Goal: Communication & Community: Participate in discussion

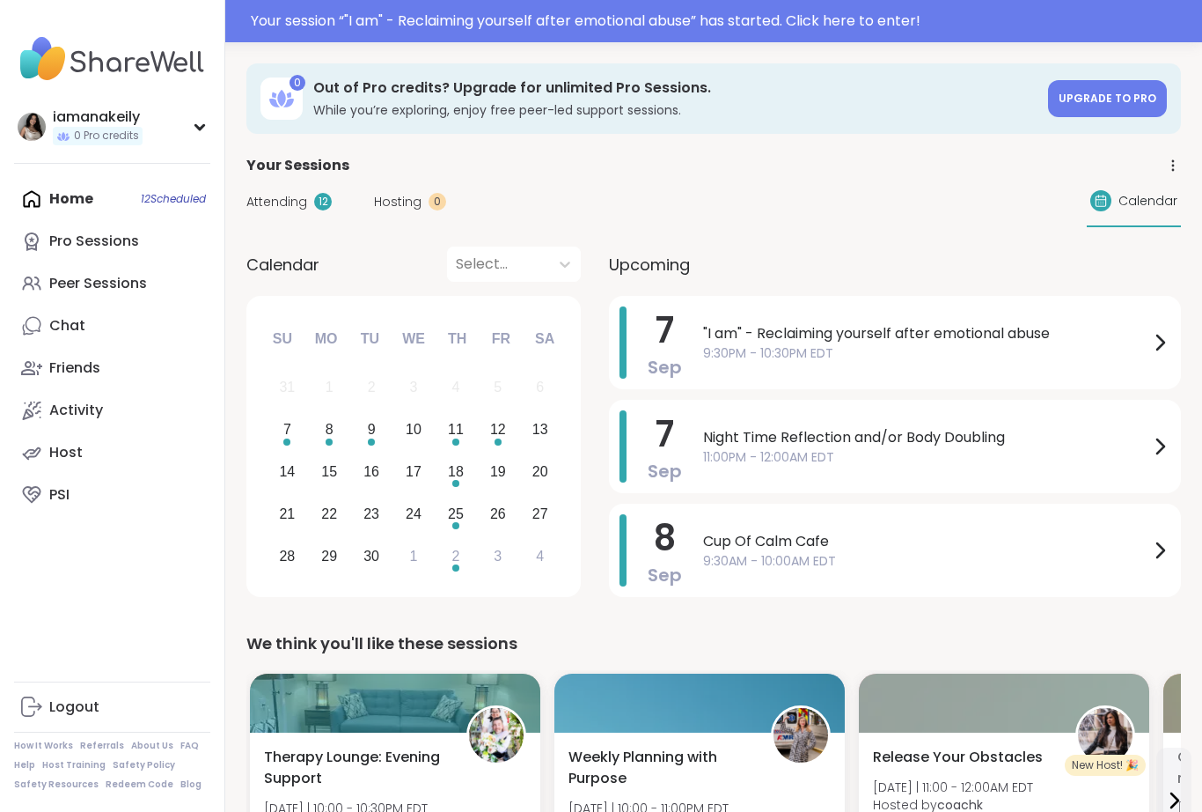
click at [846, 360] on span "9:30PM - 10:30PM EDT" at bounding box center [926, 353] width 446 height 18
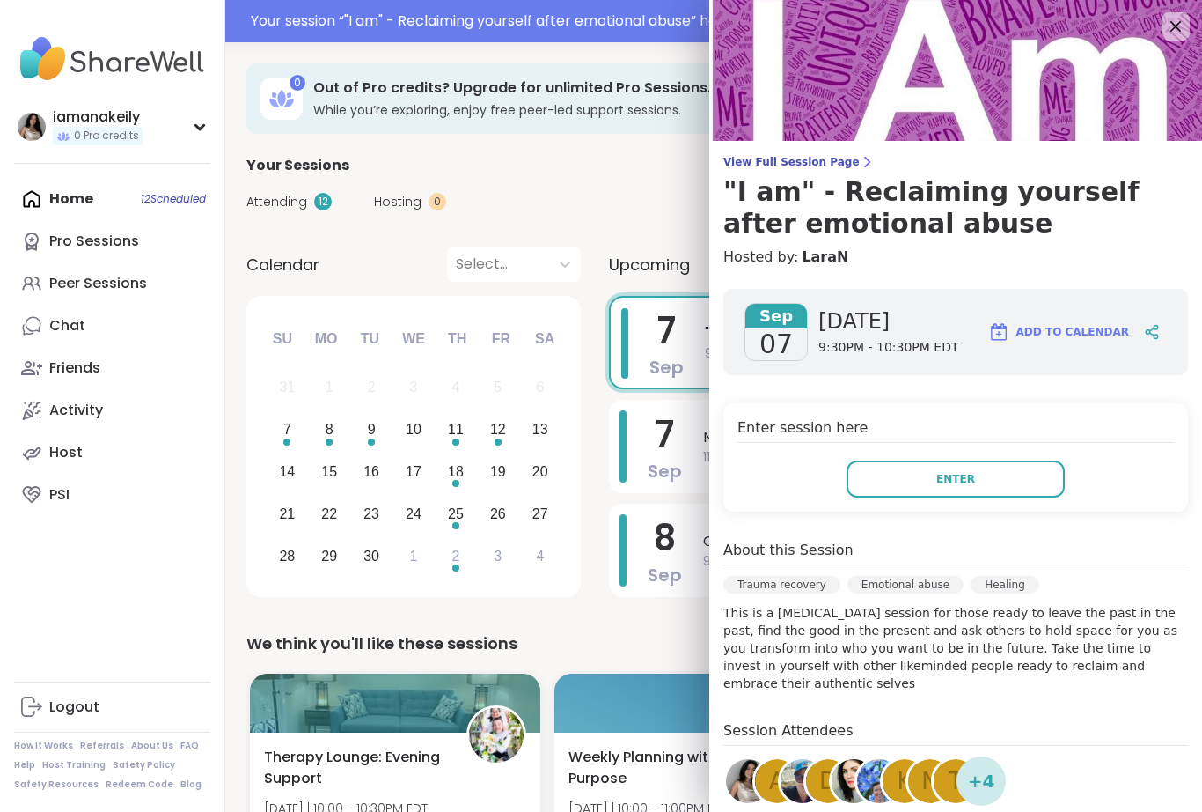
click at [923, 491] on button "Enter" at bounding box center [956, 478] width 218 height 37
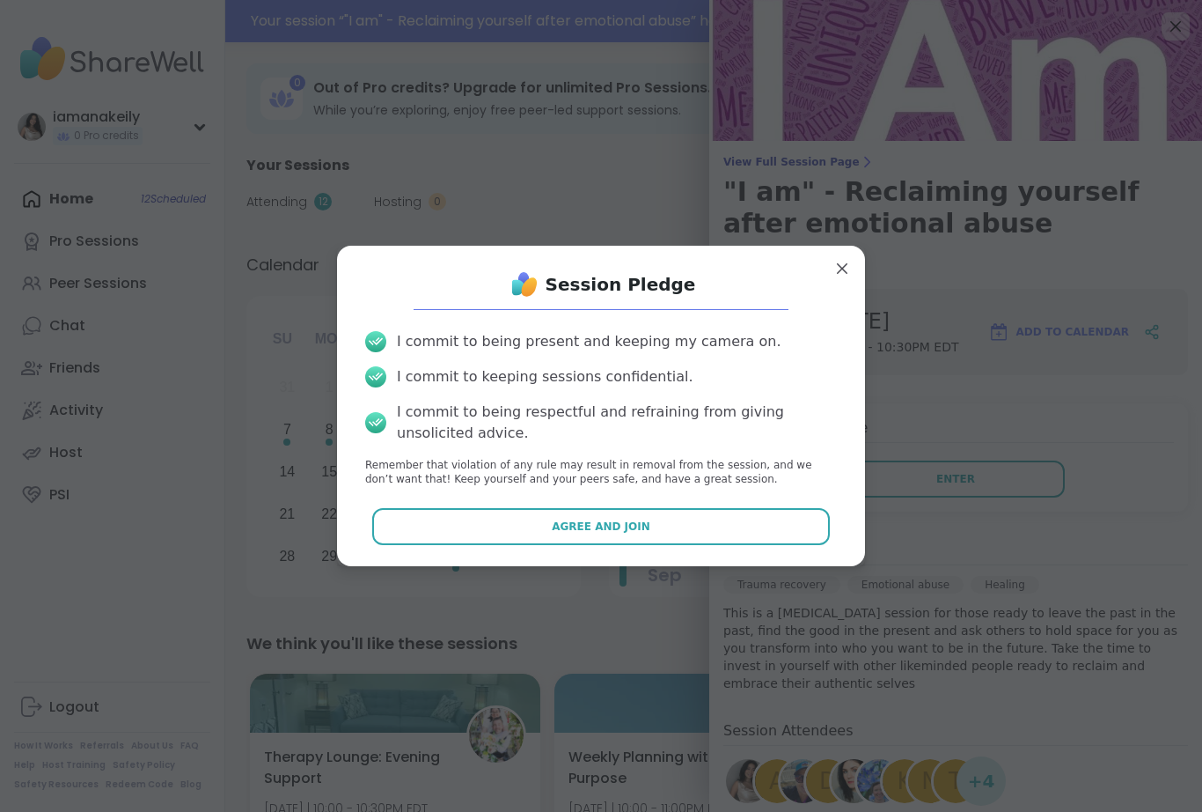
click at [631, 527] on span "Agree and Join" at bounding box center [601, 526] width 99 height 16
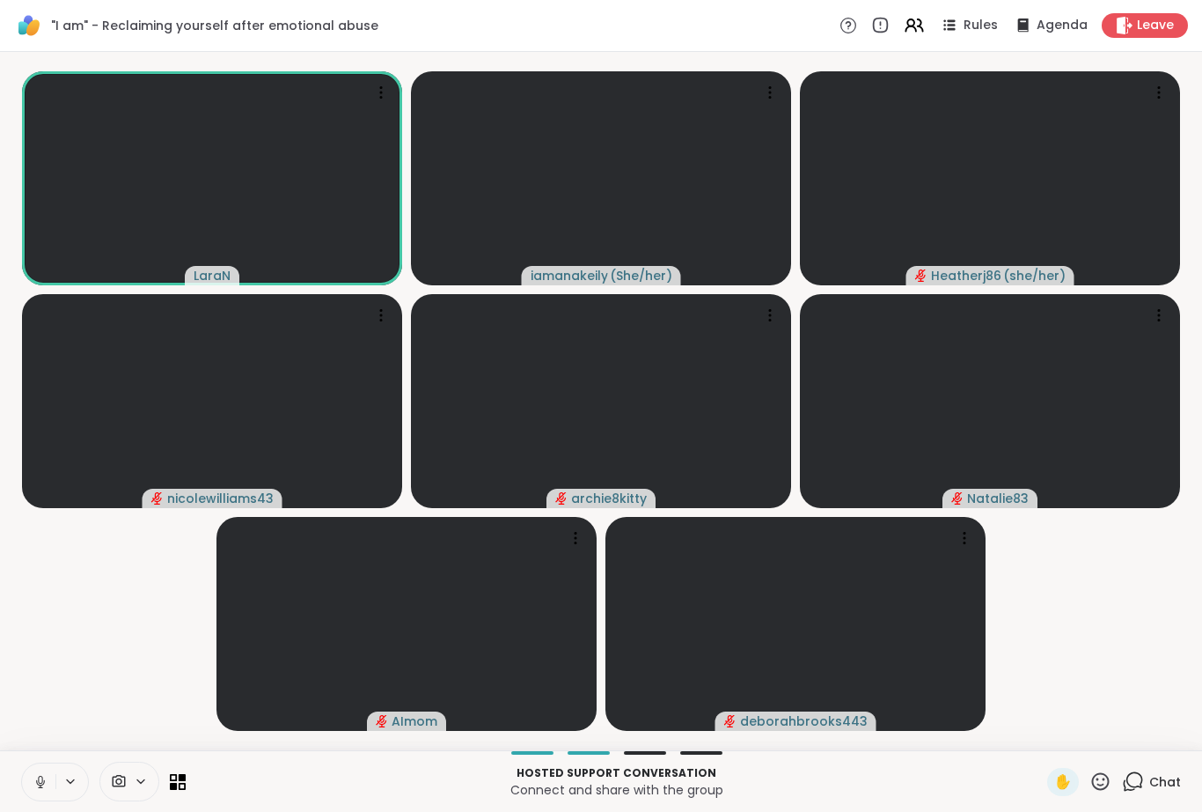
click at [35, 780] on icon at bounding box center [41, 782] width 16 height 16
click at [41, 778] on icon at bounding box center [41, 782] width 16 height 16
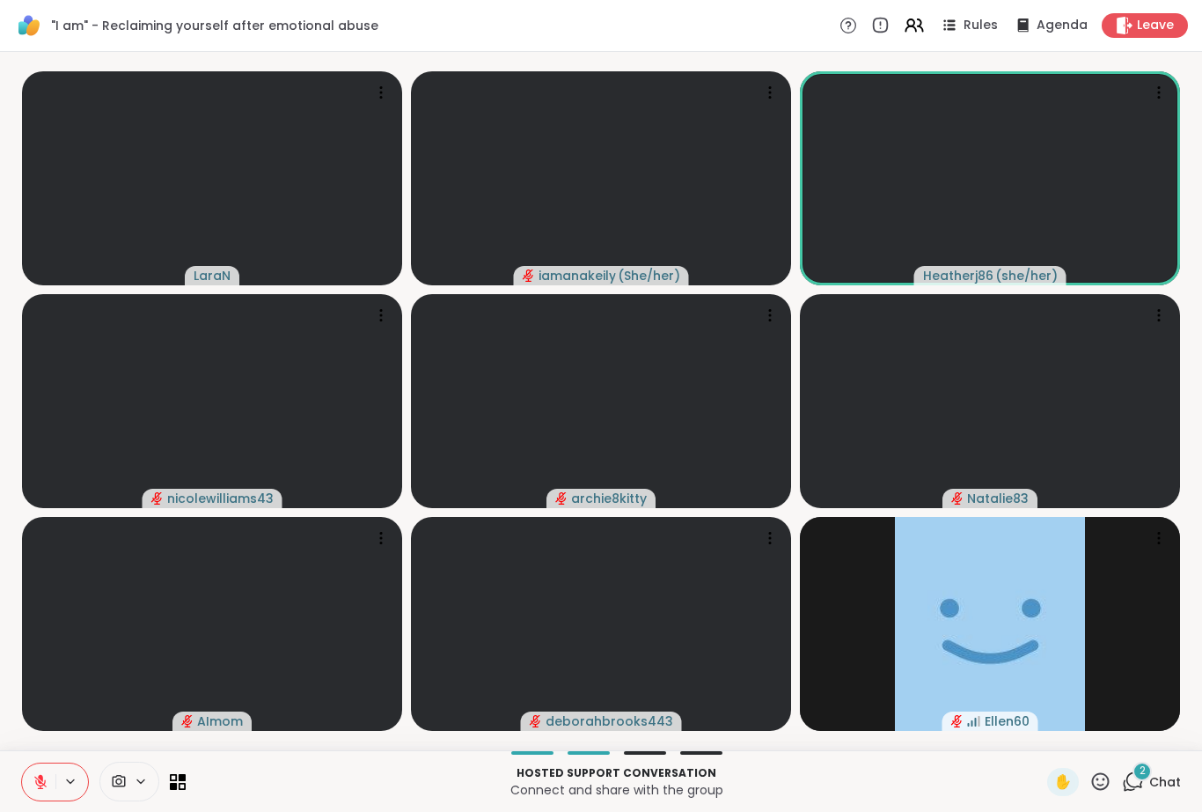
click at [1147, 788] on div "2 Chat" at bounding box center [1151, 782] width 59 height 28
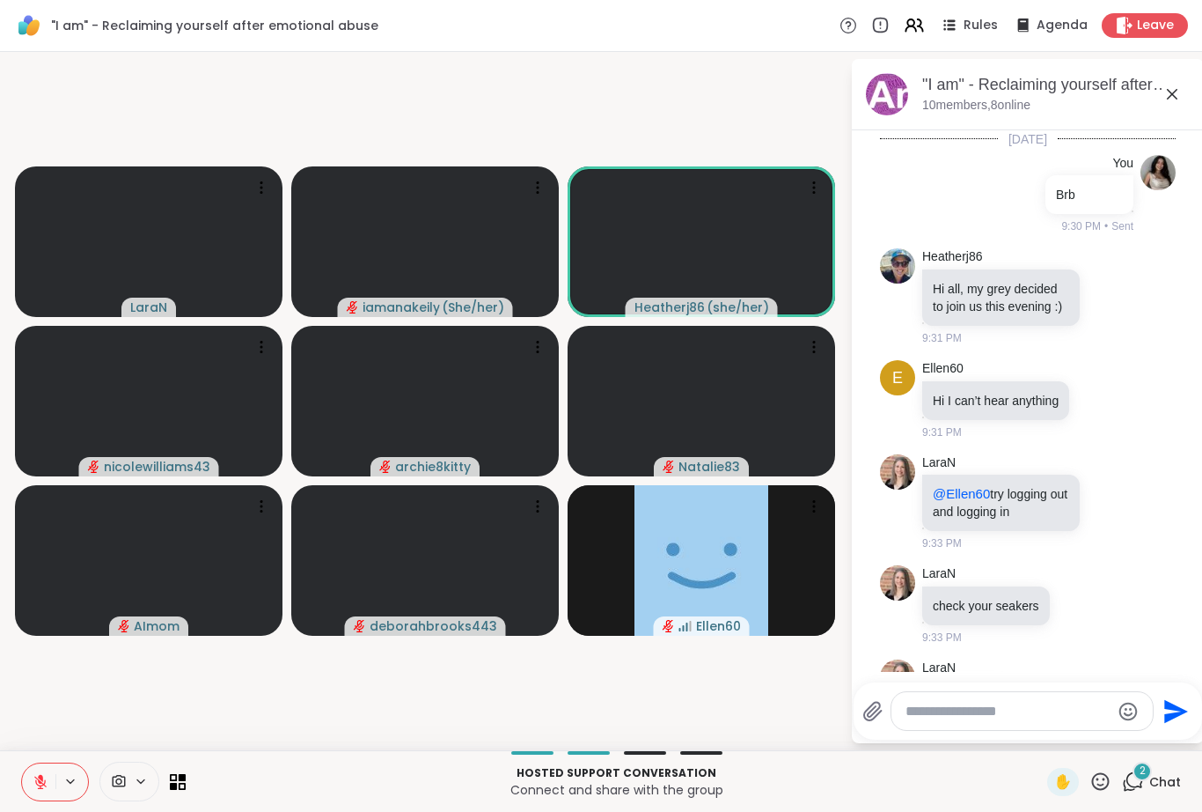
scroll to position [533, 0]
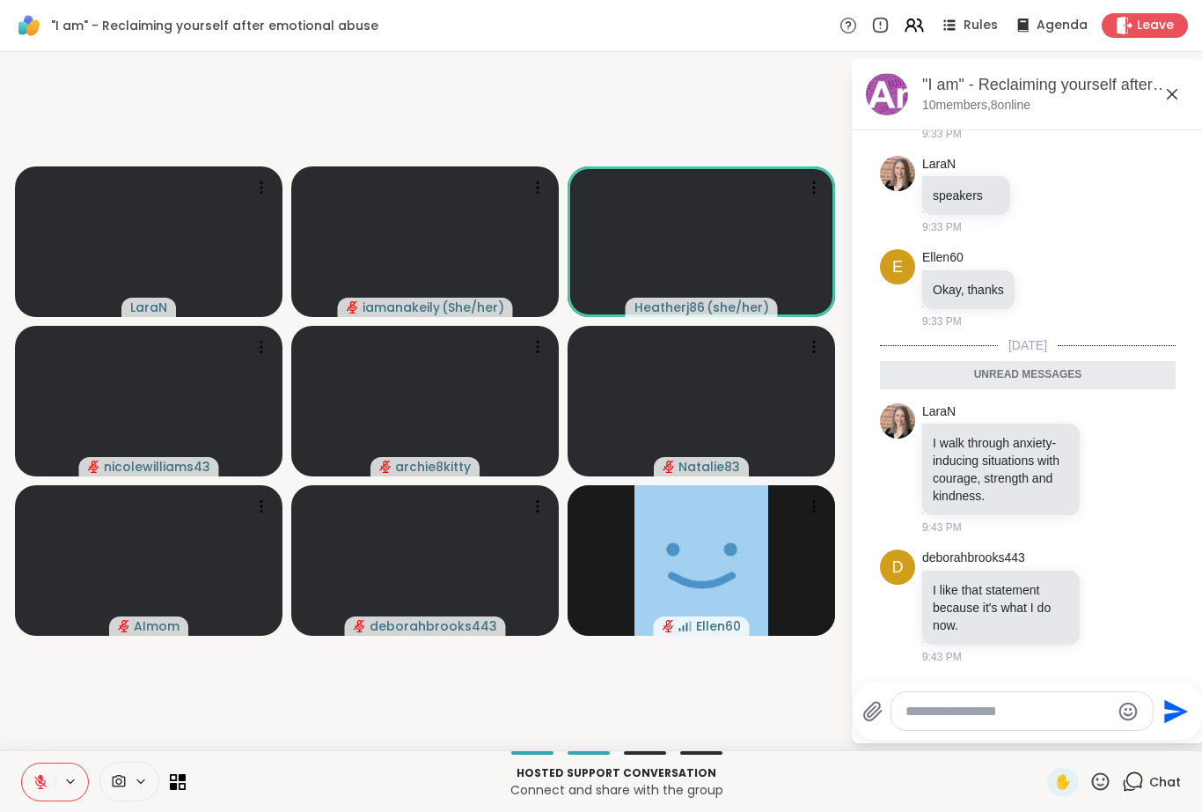
click at [1177, 85] on icon at bounding box center [1172, 94] width 21 height 21
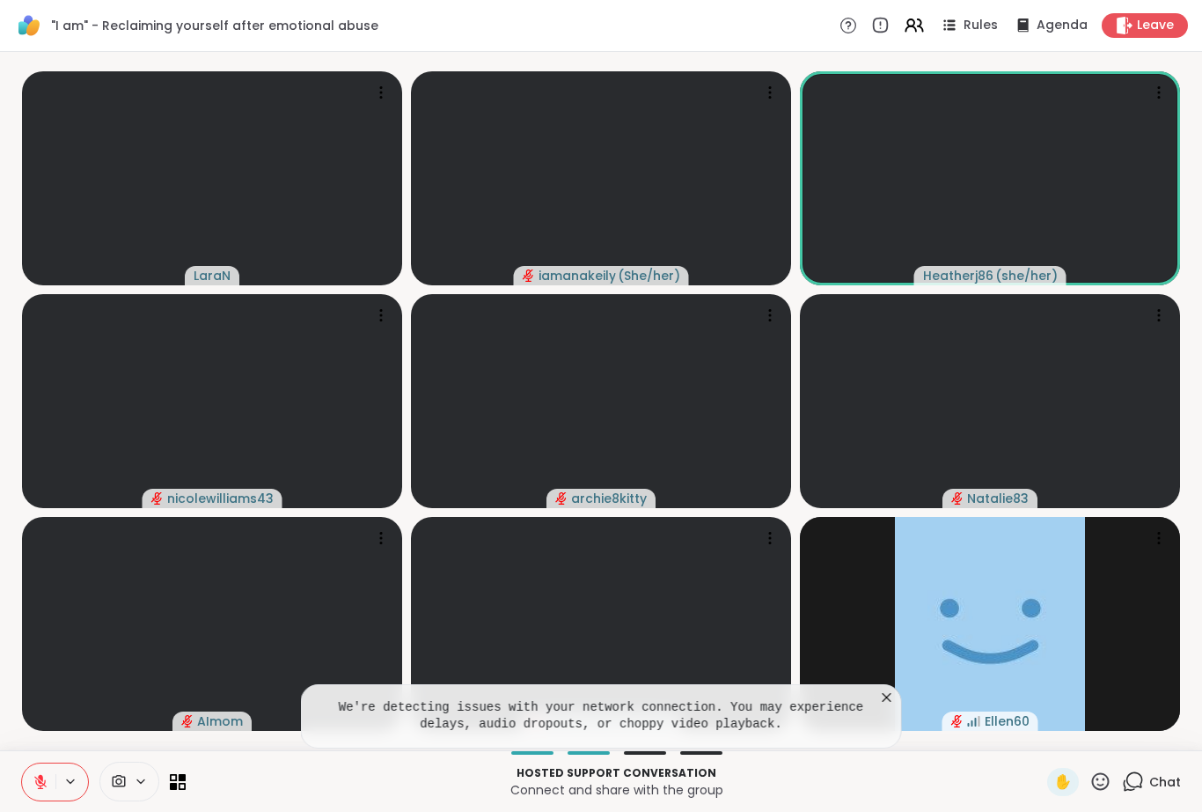
click at [886, 695] on icon at bounding box center [888, 697] width 18 height 18
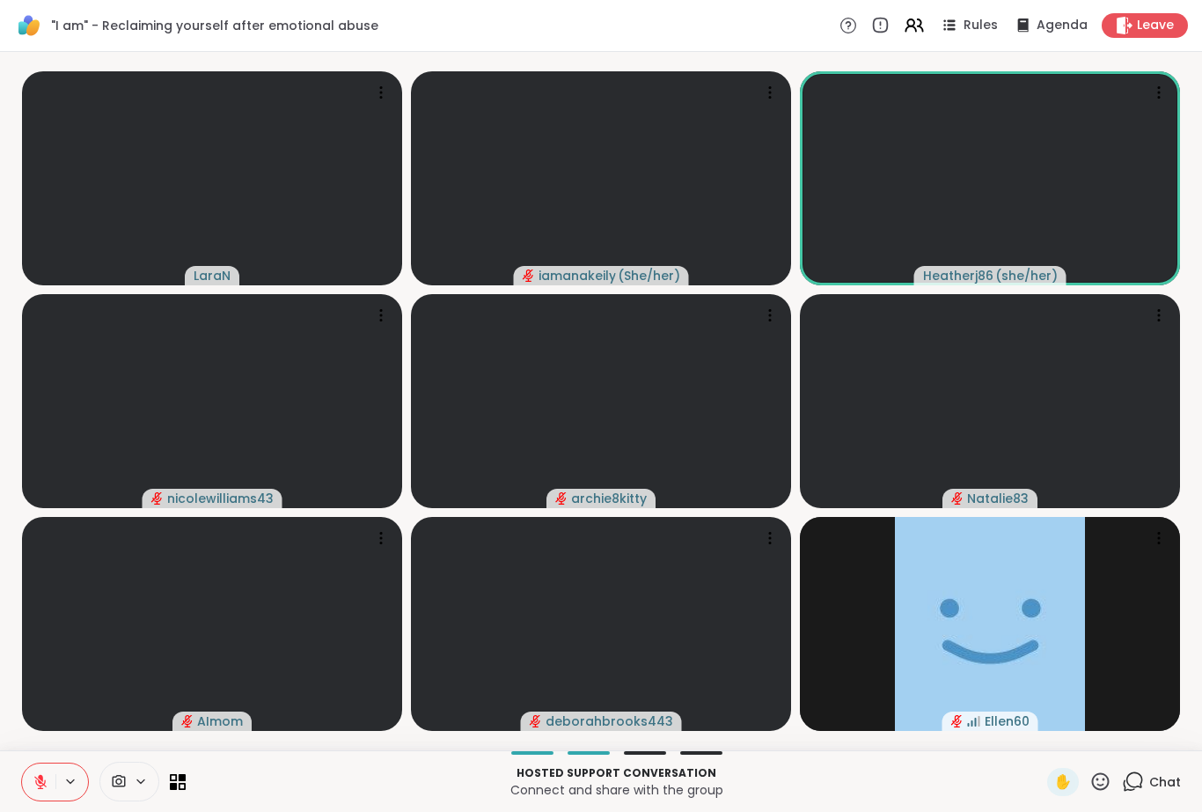
click at [183, 778] on icon at bounding box center [182, 777] width 7 height 7
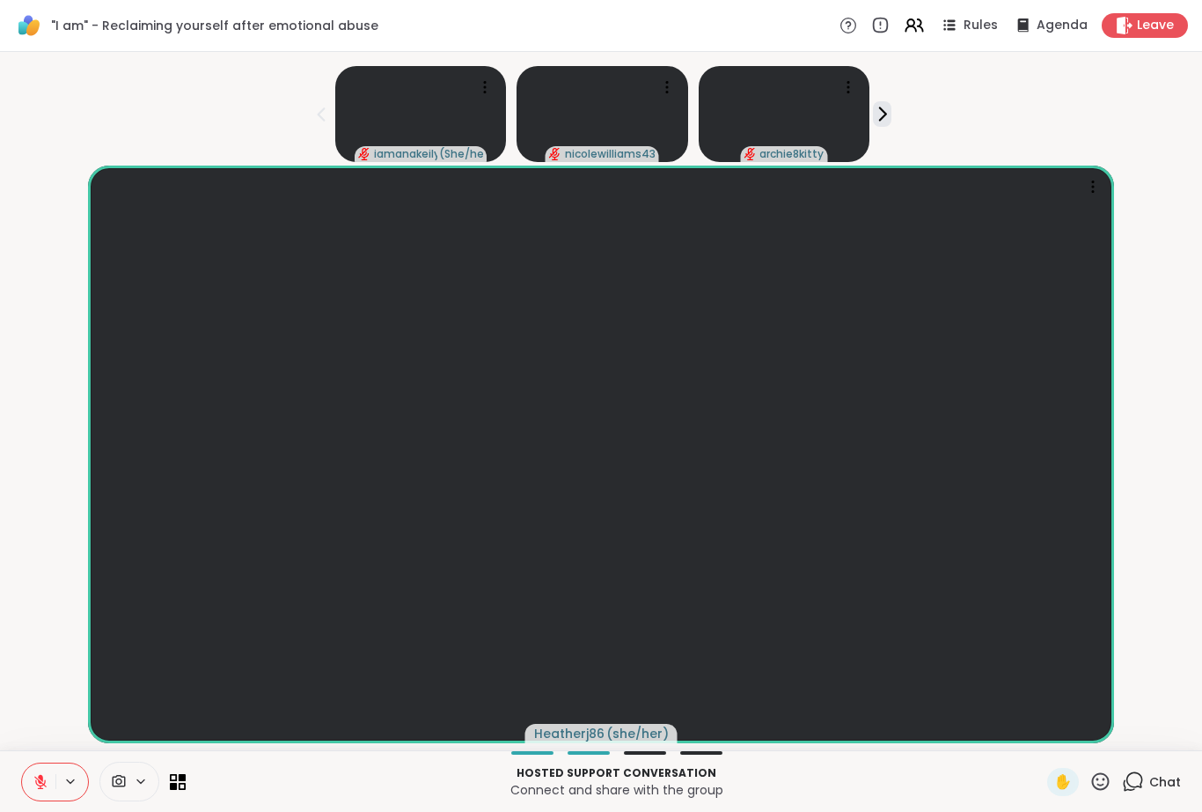
click at [185, 783] on icon at bounding box center [182, 785] width 7 height 7
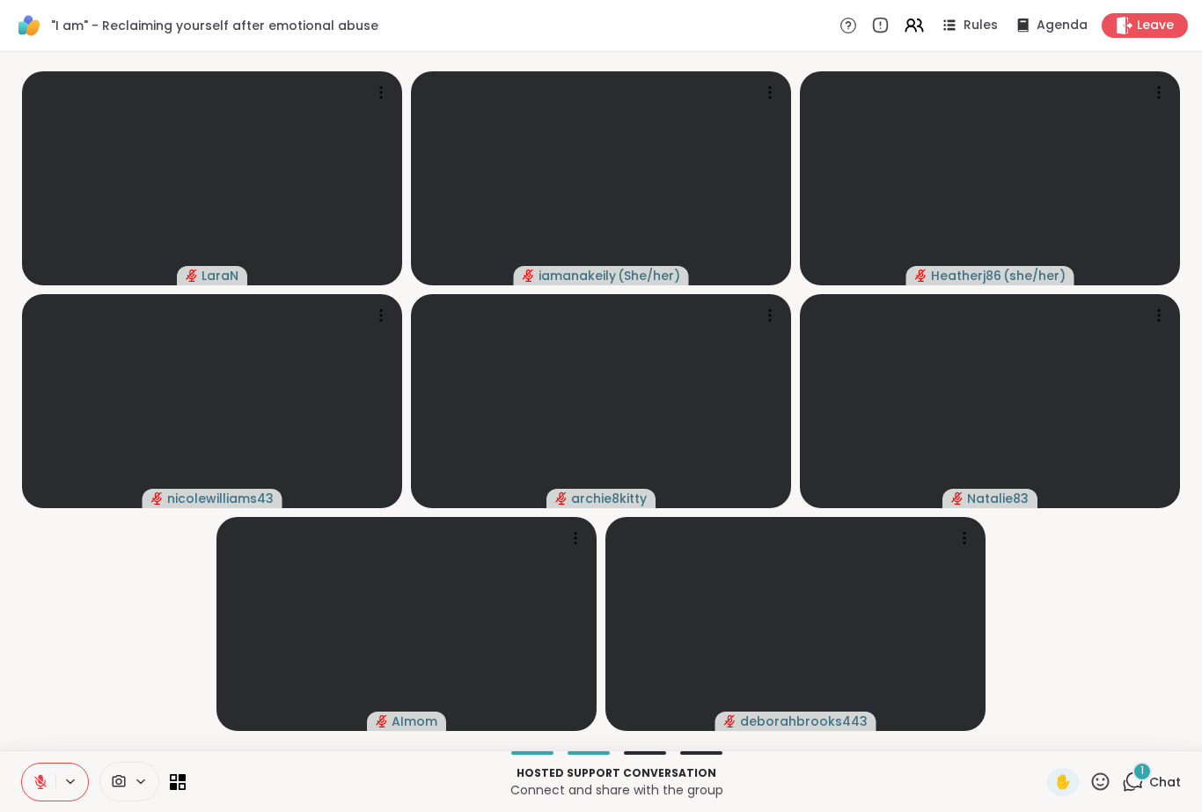
click at [1103, 775] on icon at bounding box center [1101, 781] width 22 height 22
click at [1053, 733] on span "❤️" at bounding box center [1049, 734] width 18 height 21
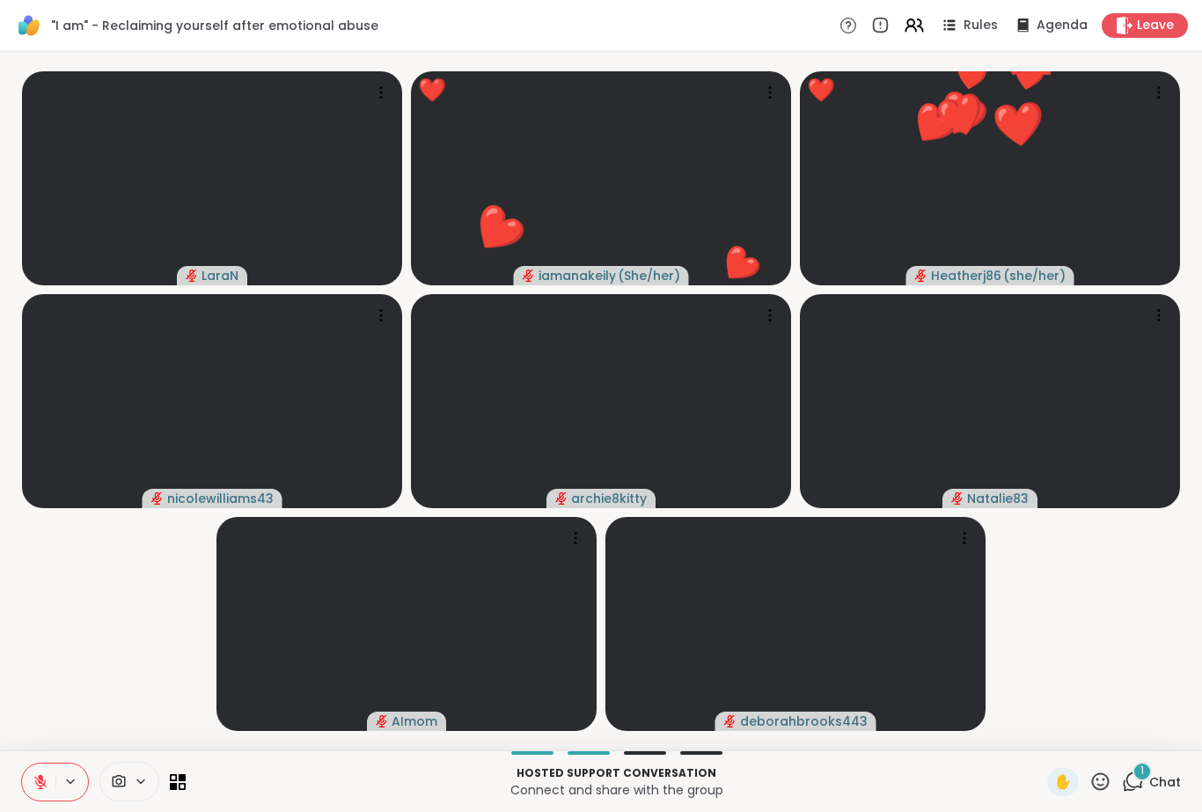
click at [1160, 782] on span "Chat" at bounding box center [1166, 782] width 32 height 18
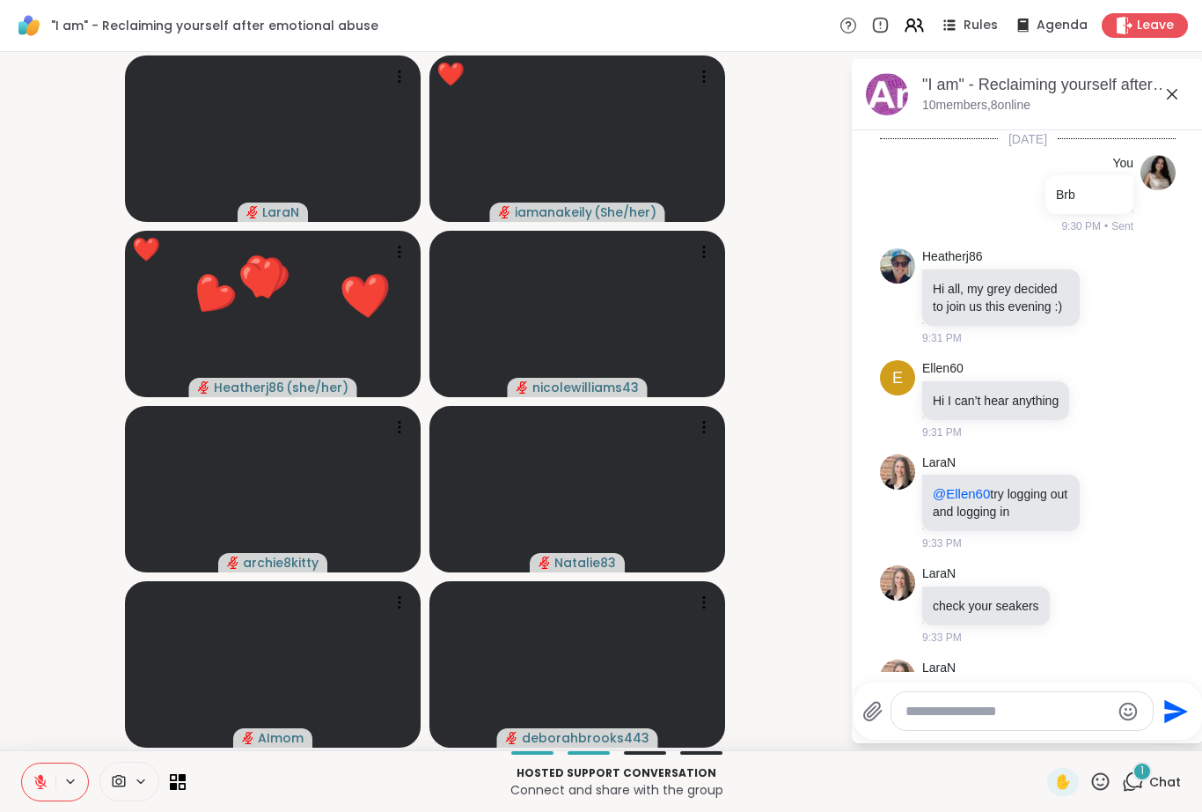
scroll to position [722, 0]
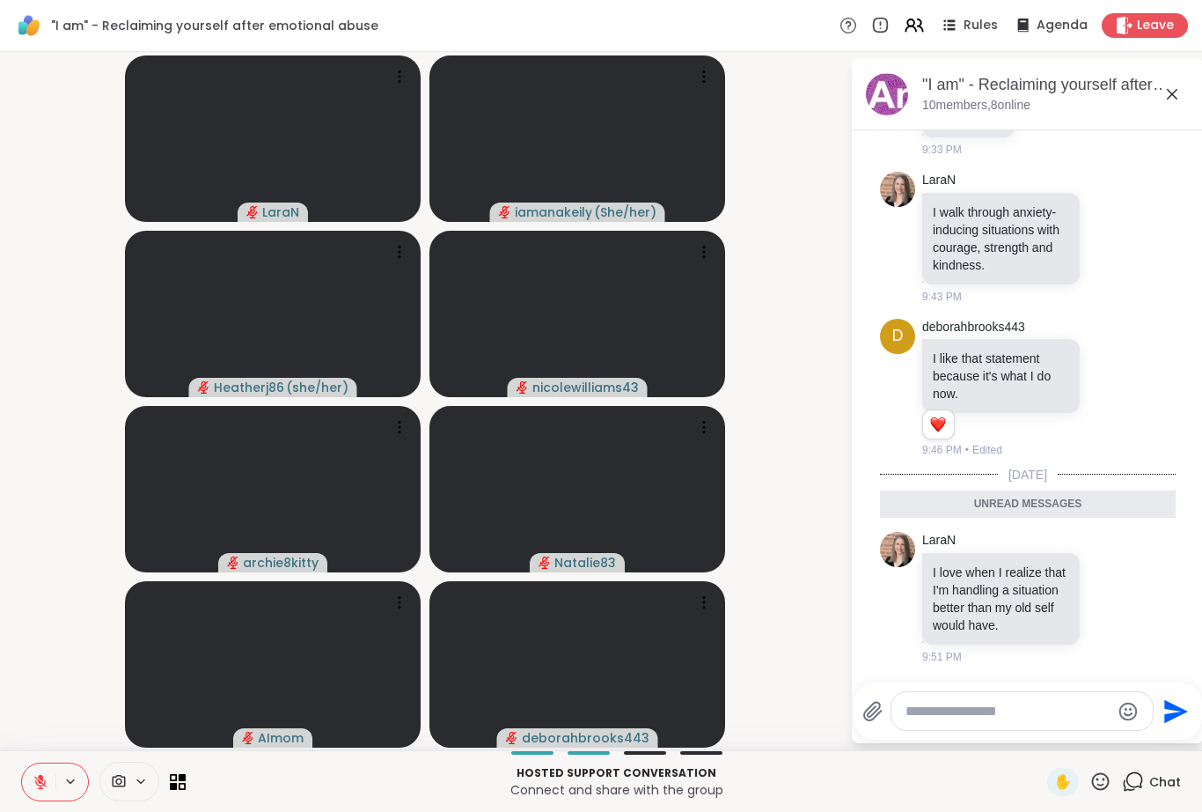
click at [1174, 91] on icon at bounding box center [1172, 94] width 21 height 21
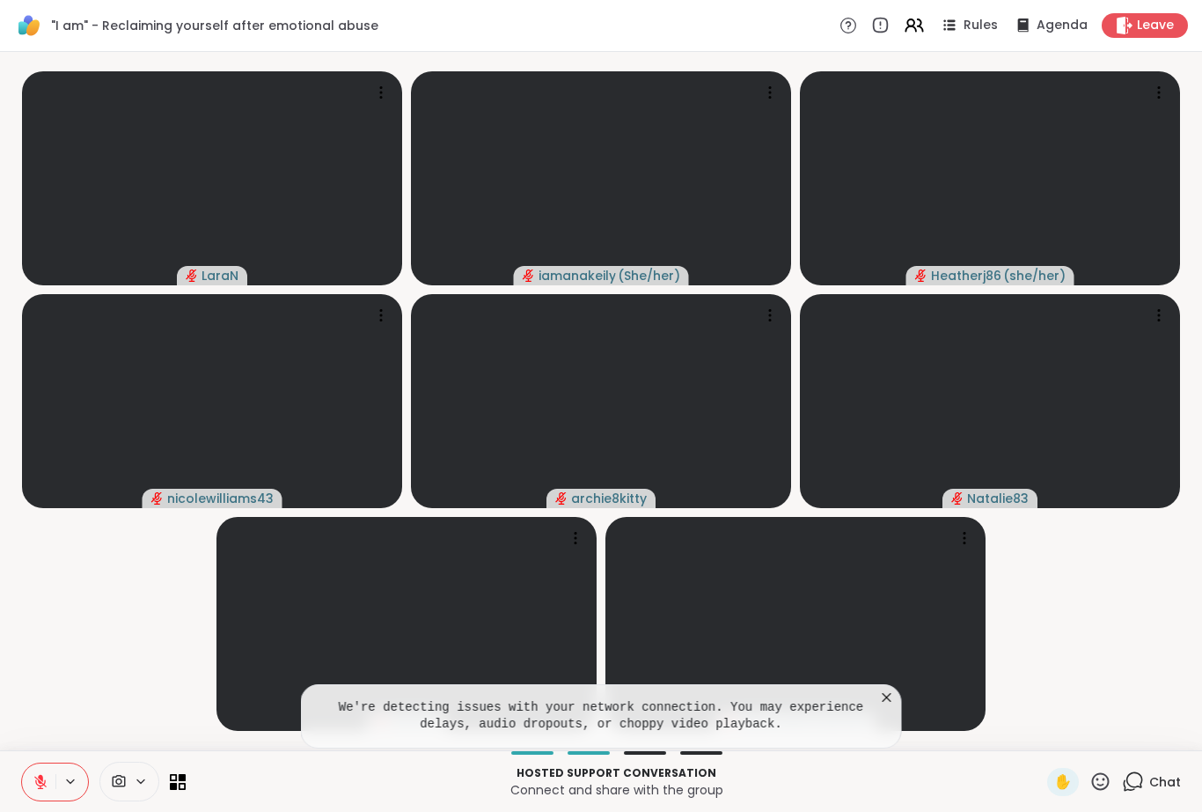
click at [895, 694] on icon at bounding box center [888, 697] width 18 height 18
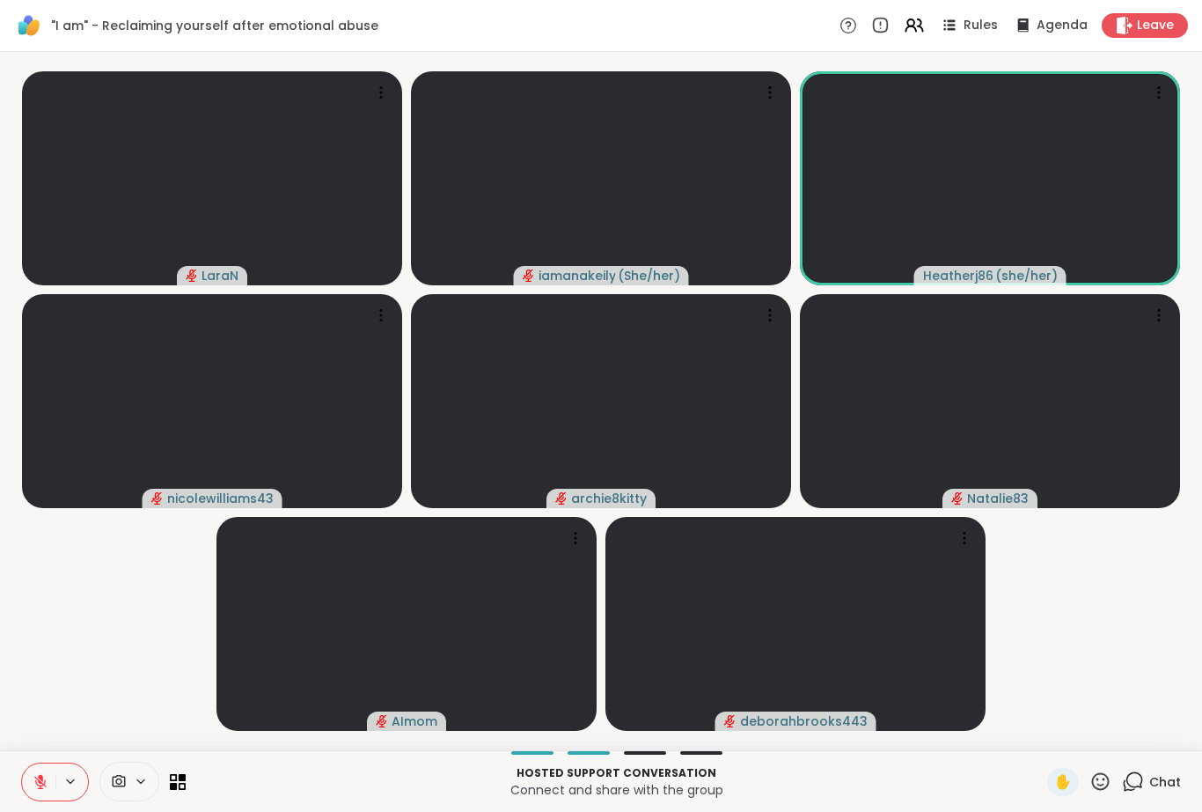
click at [1160, 780] on span "Chat" at bounding box center [1166, 782] width 32 height 18
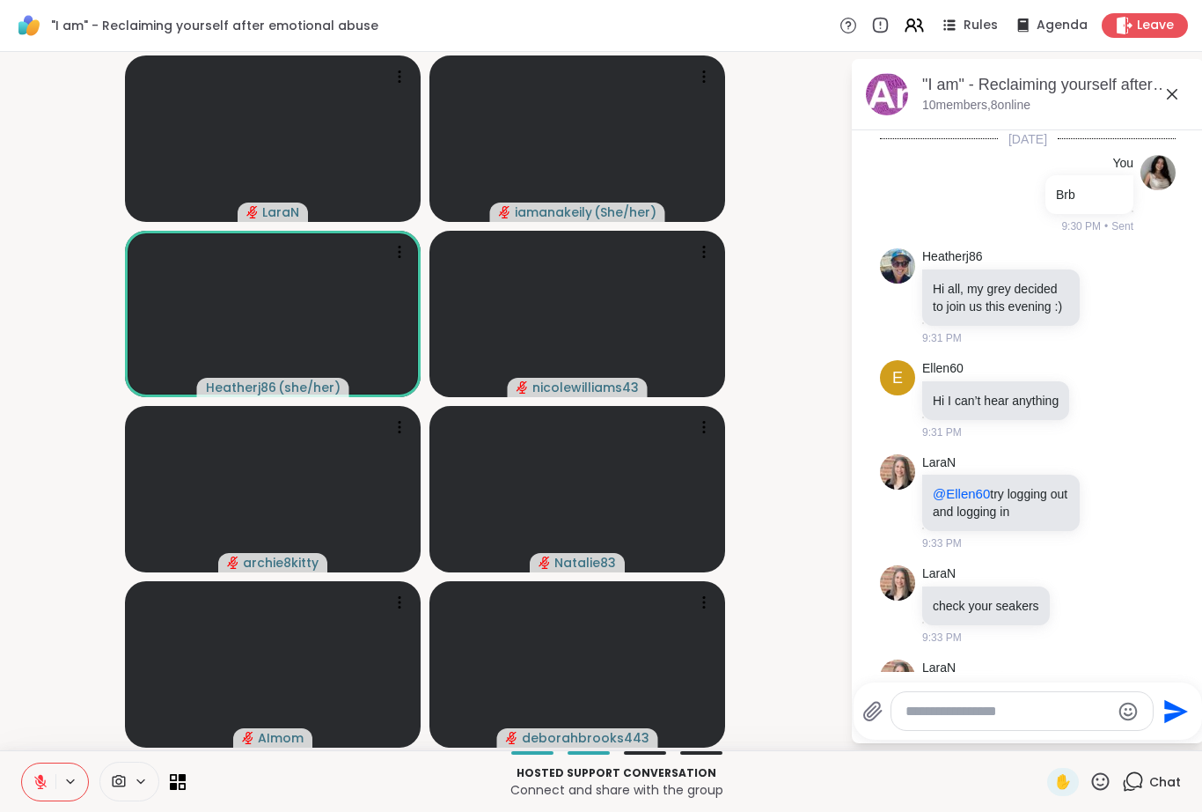
scroll to position [663, 0]
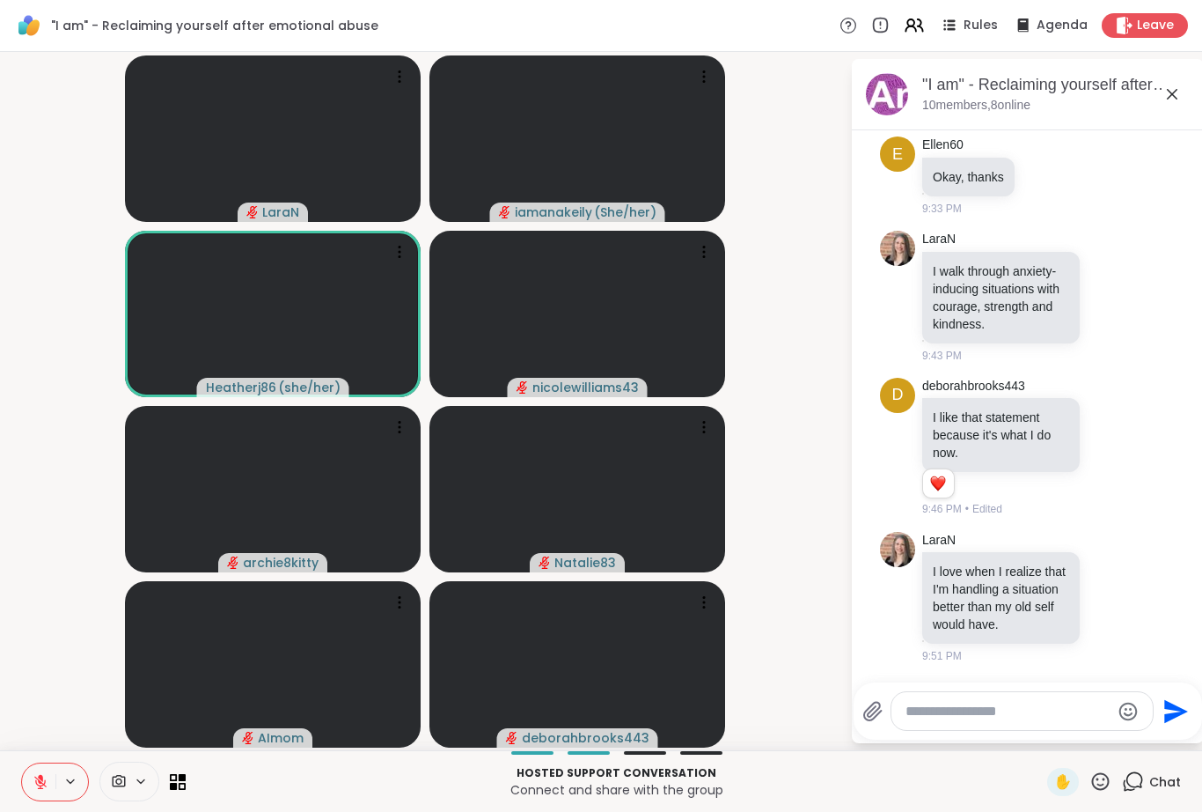
click at [1173, 92] on icon at bounding box center [1172, 94] width 11 height 11
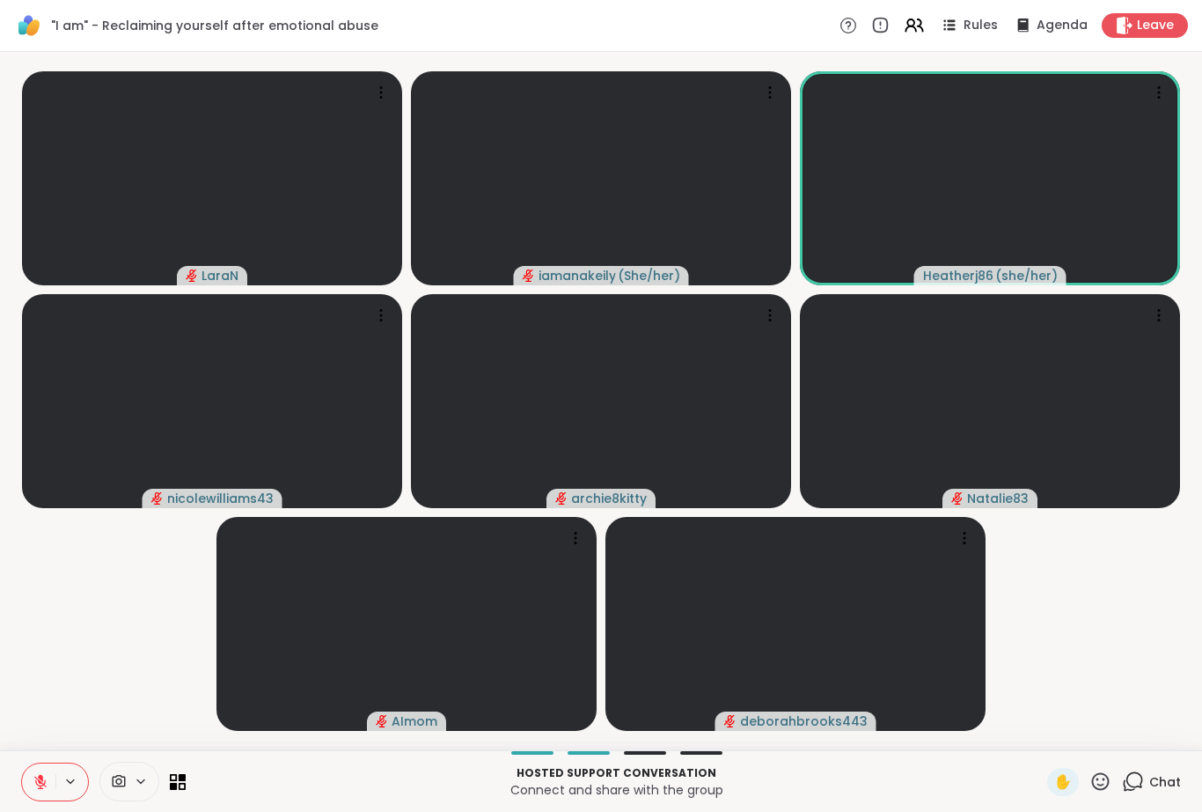
click at [1159, 786] on span "Chat" at bounding box center [1166, 782] width 32 height 18
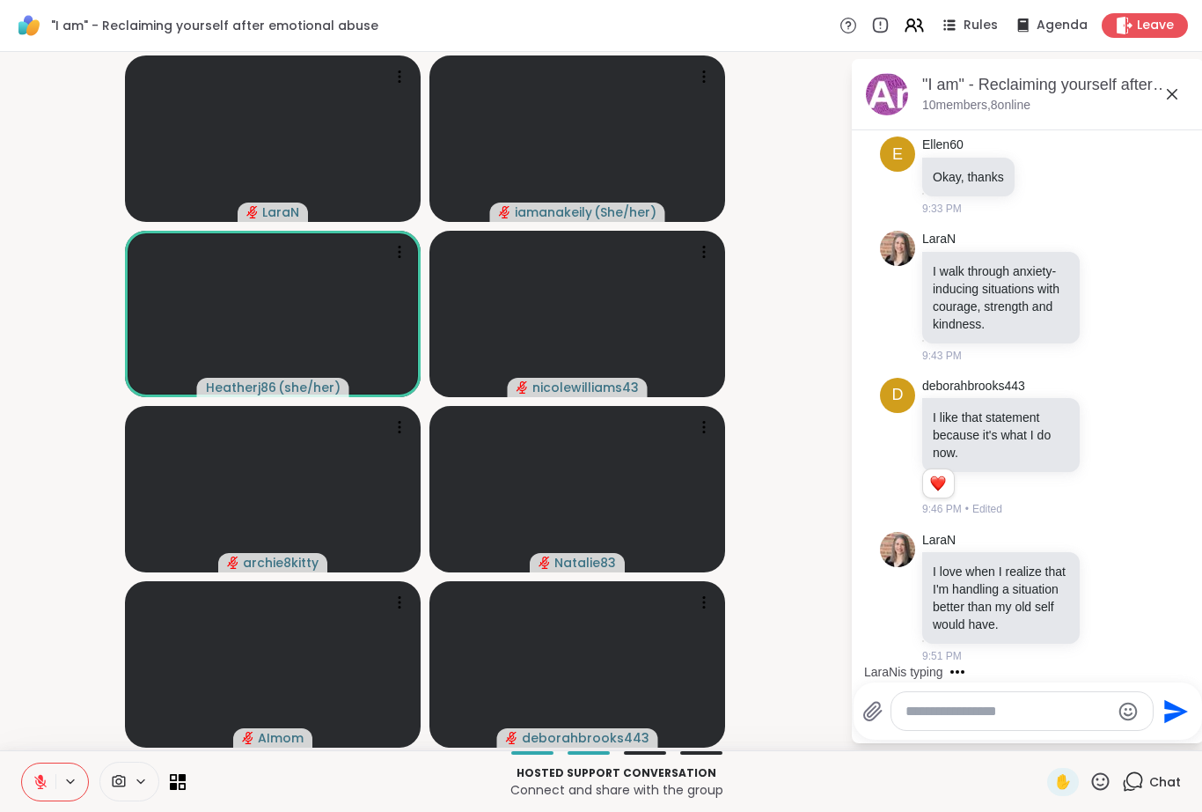
click at [1169, 86] on icon at bounding box center [1172, 94] width 21 height 21
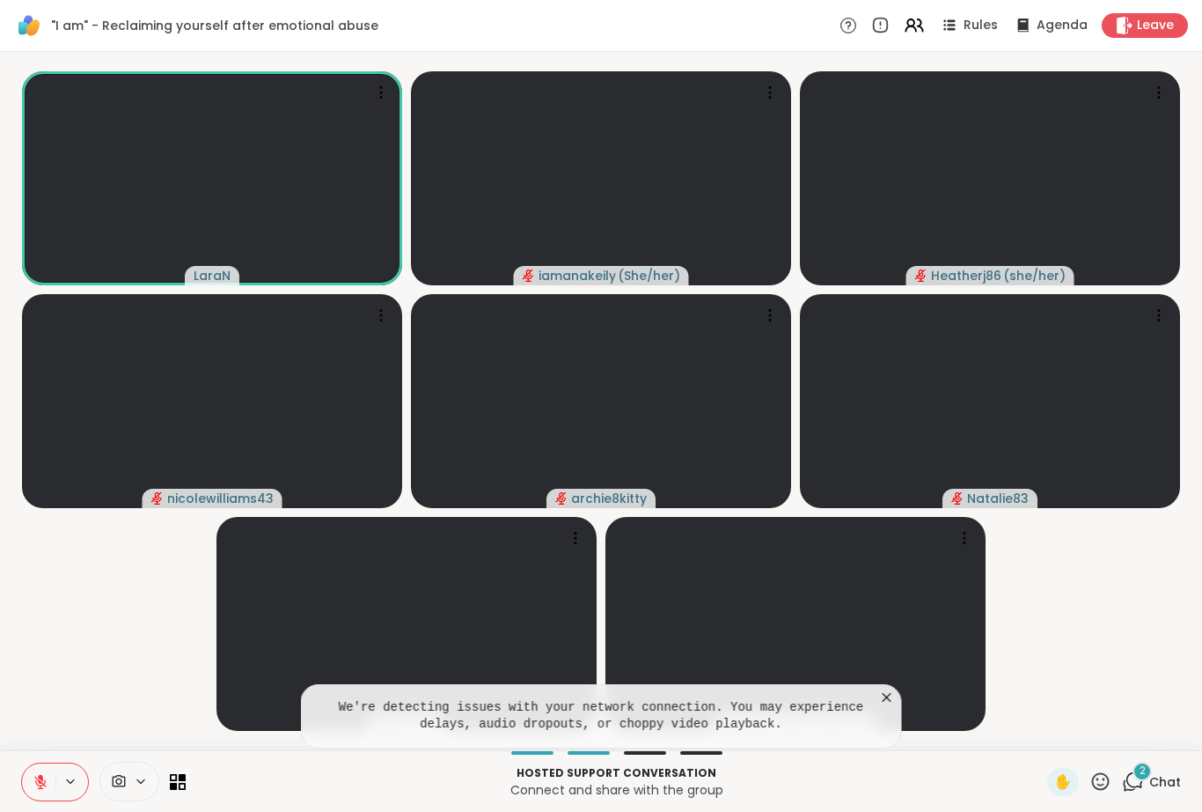
click at [886, 702] on icon at bounding box center [888, 697] width 18 height 18
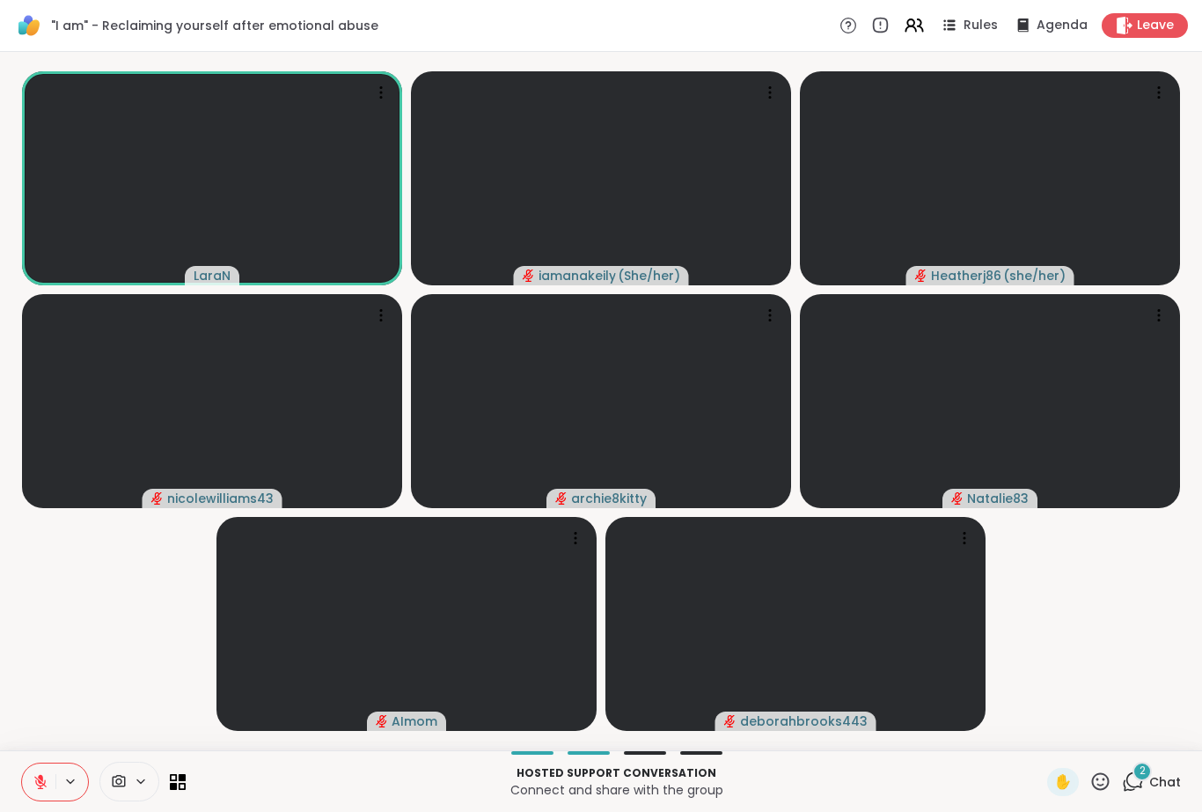
click at [1149, 781] on div "2 Chat" at bounding box center [1151, 782] width 59 height 28
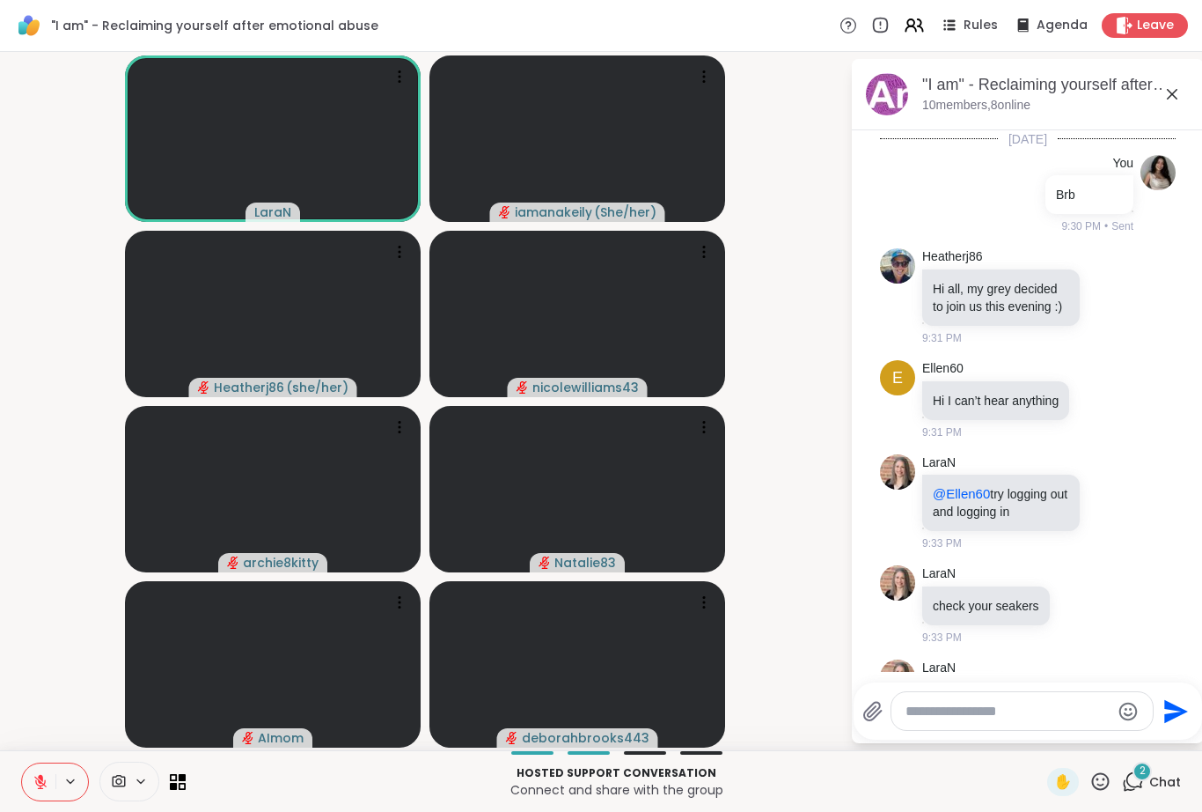
scroll to position [979, 0]
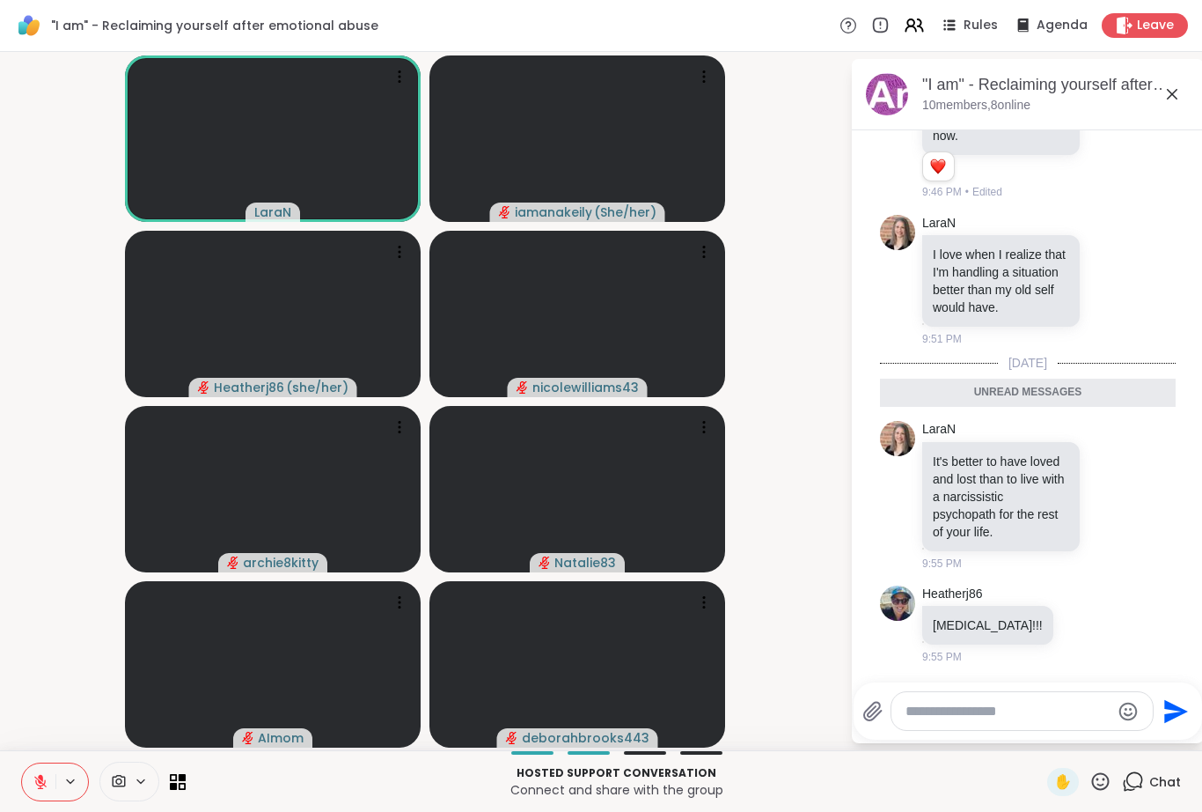
click at [1181, 94] on icon at bounding box center [1172, 94] width 21 height 21
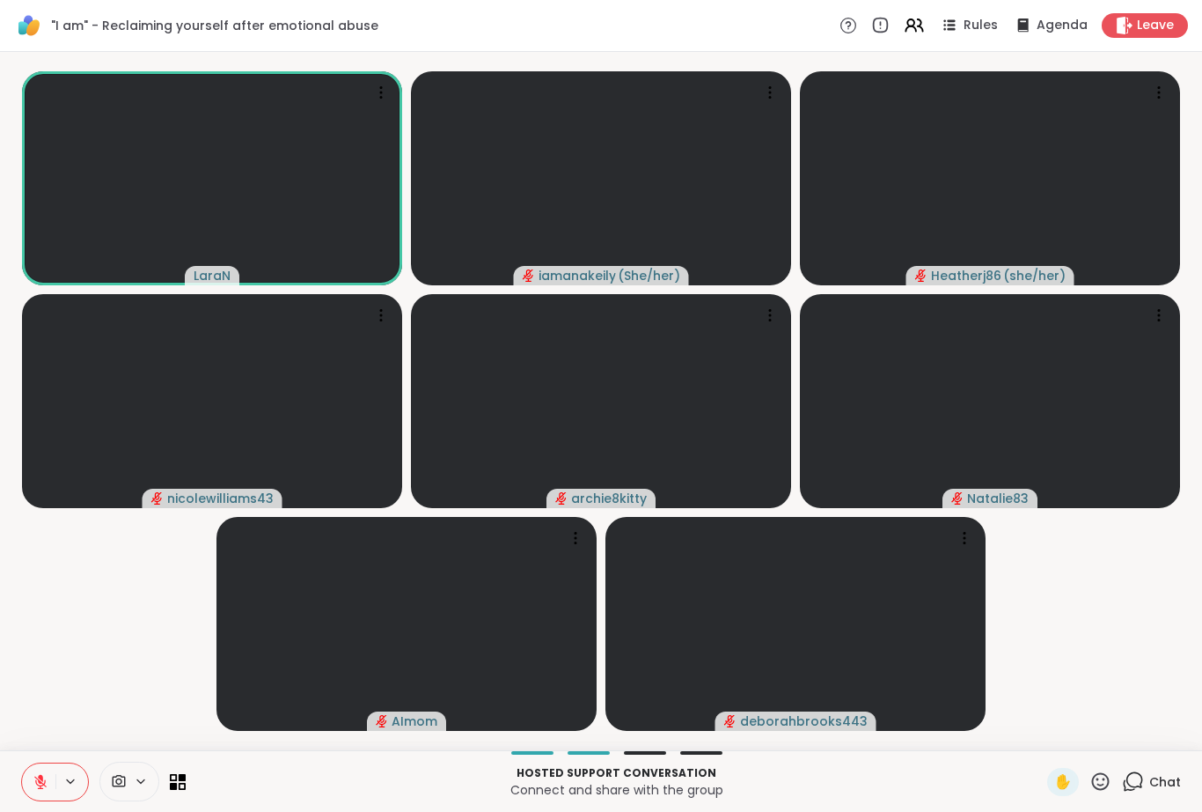
click at [1153, 777] on span "Chat" at bounding box center [1166, 782] width 32 height 18
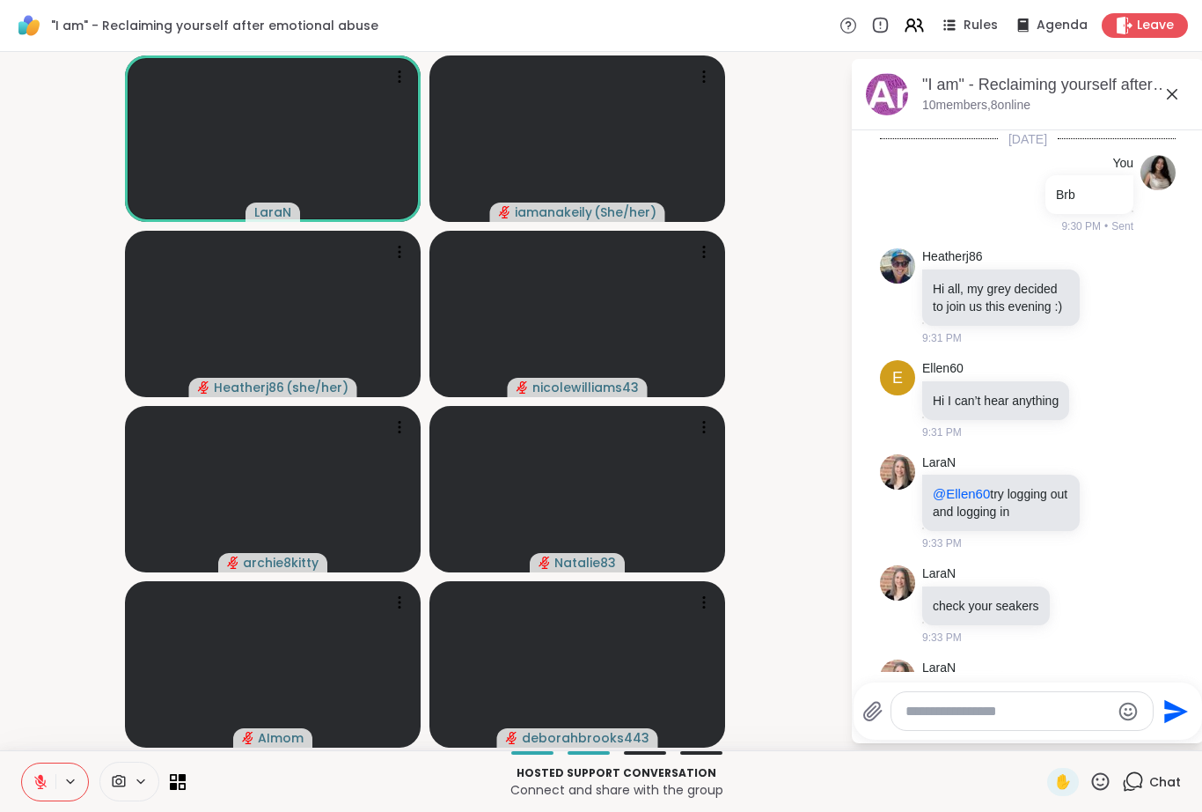
scroll to position [920, 0]
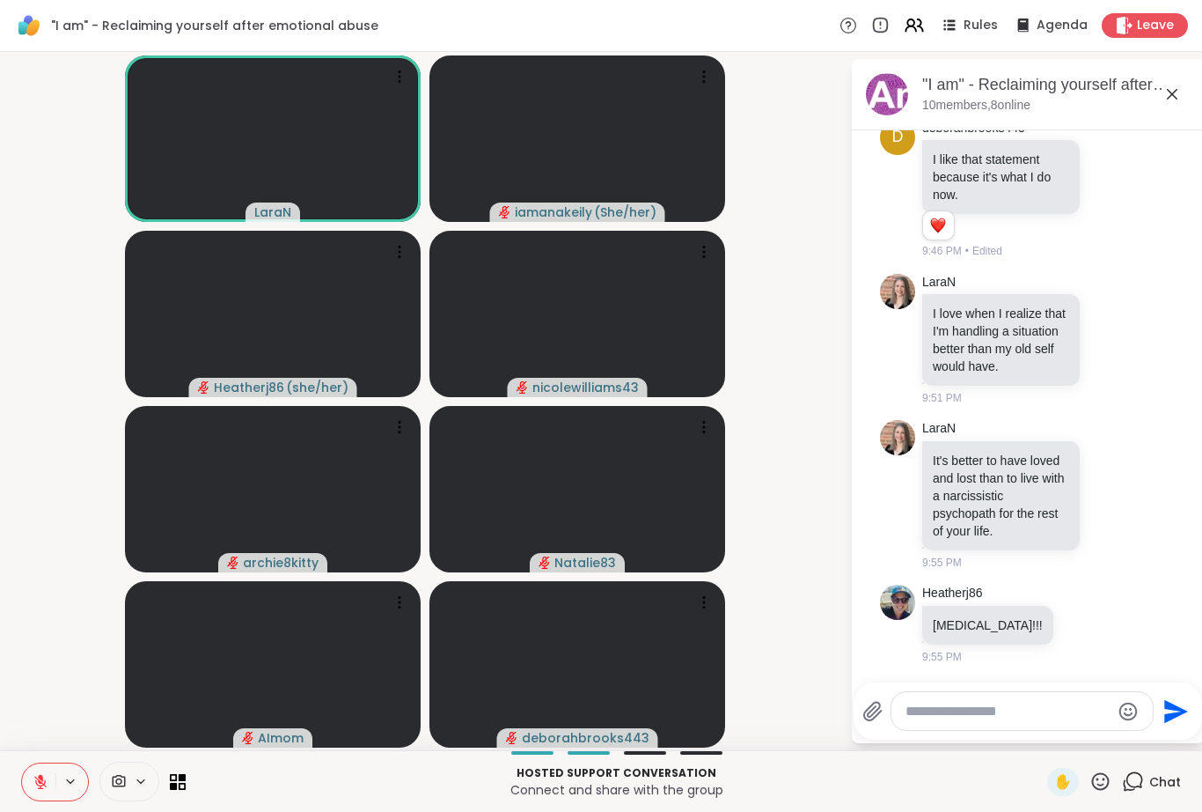
click at [1176, 95] on icon at bounding box center [1172, 94] width 21 height 21
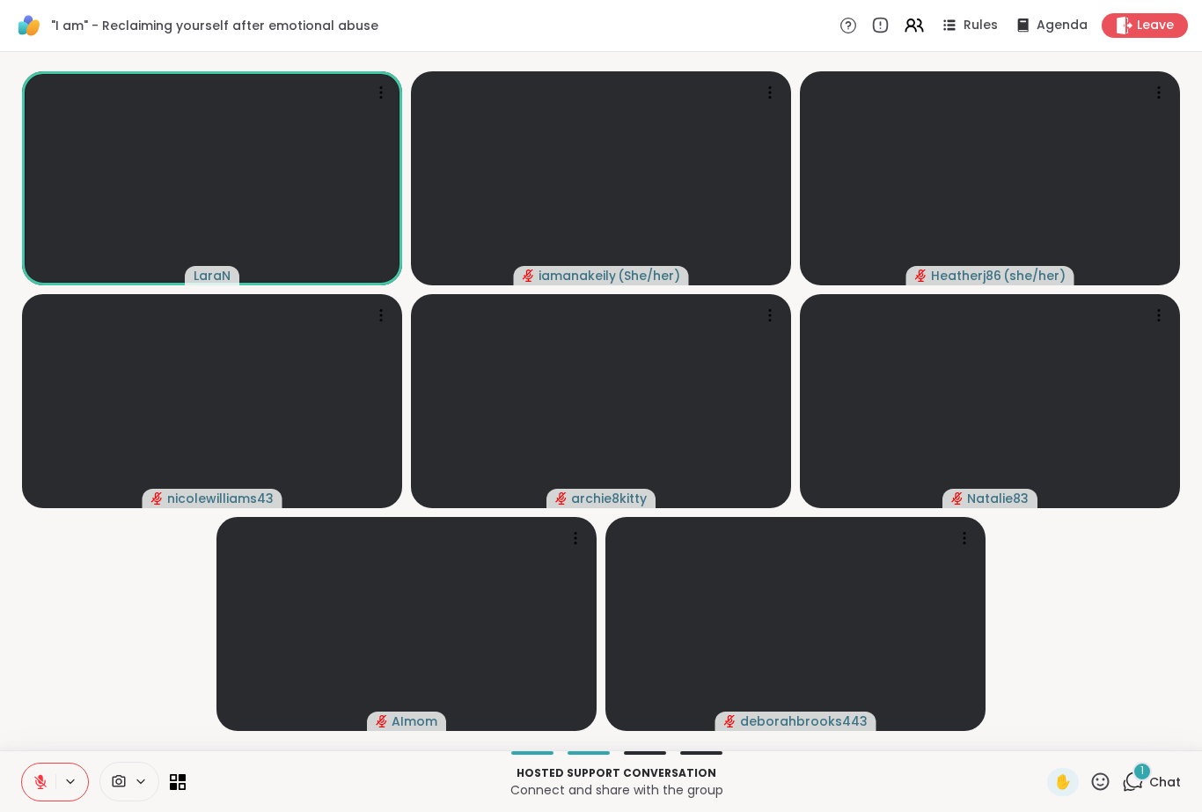
click at [1138, 792] on div "1 Chat" at bounding box center [1151, 782] width 59 height 28
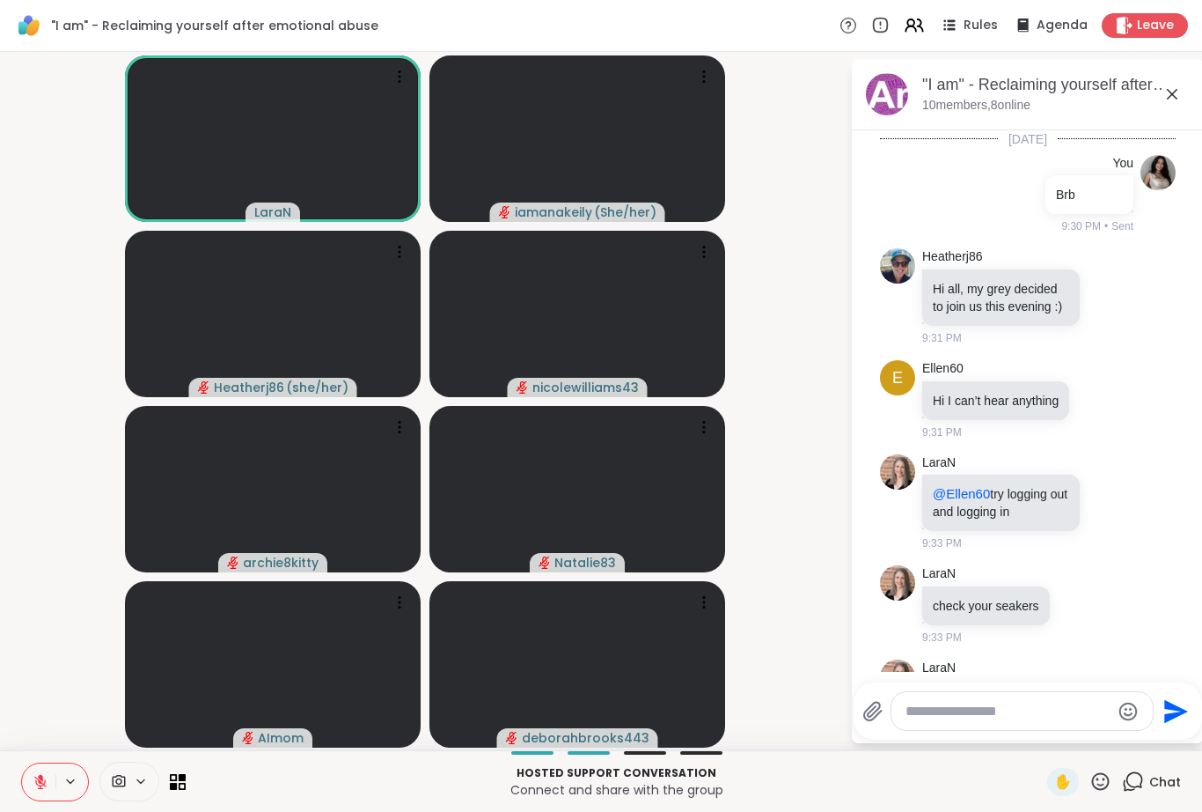
scroll to position [1160, 0]
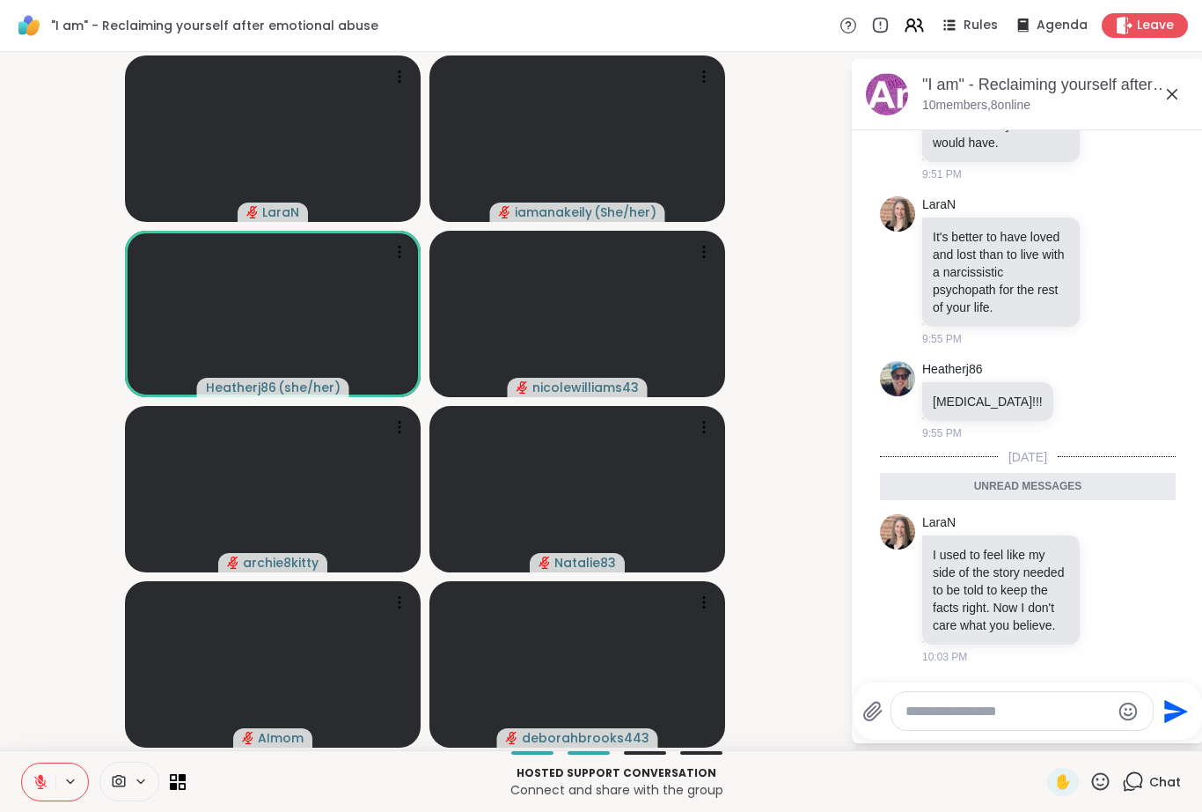
click at [1062, 713] on textarea "Type your message" at bounding box center [1008, 711] width 205 height 18
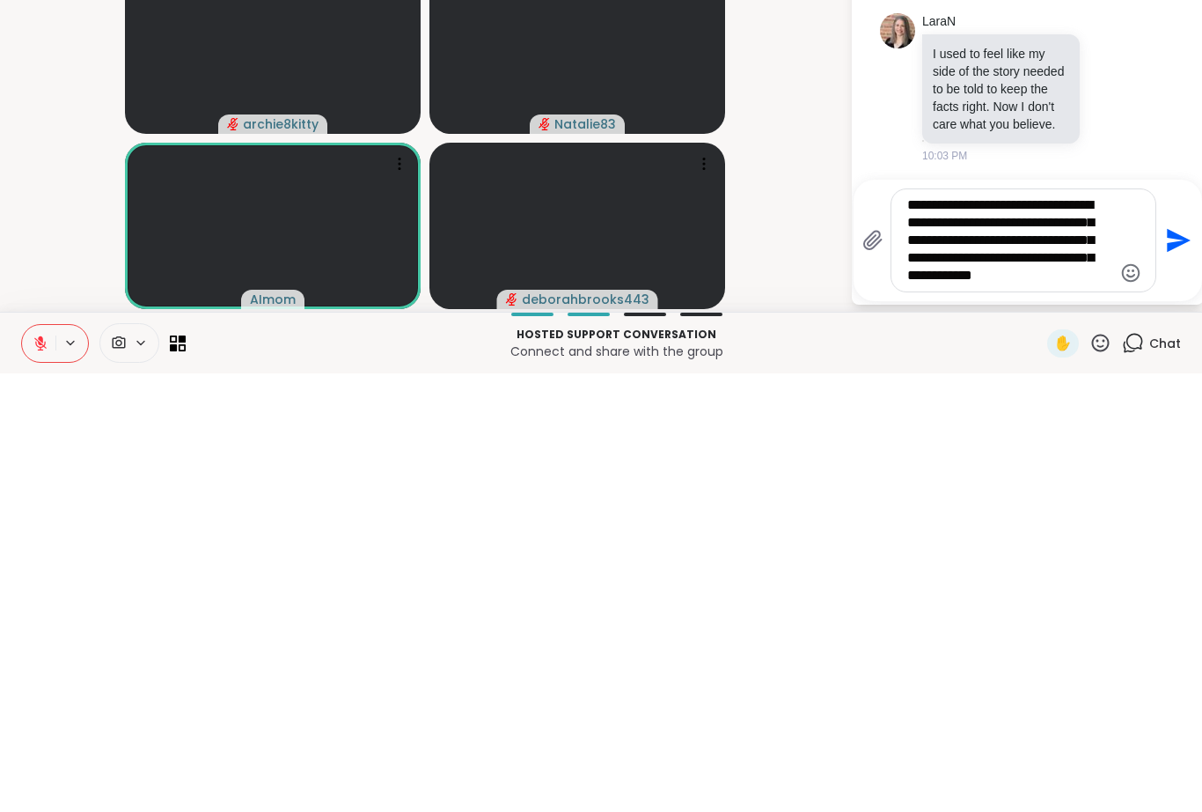
type textarea "**********"
click at [1183, 665] on icon "Send" at bounding box center [1177, 679] width 28 height 28
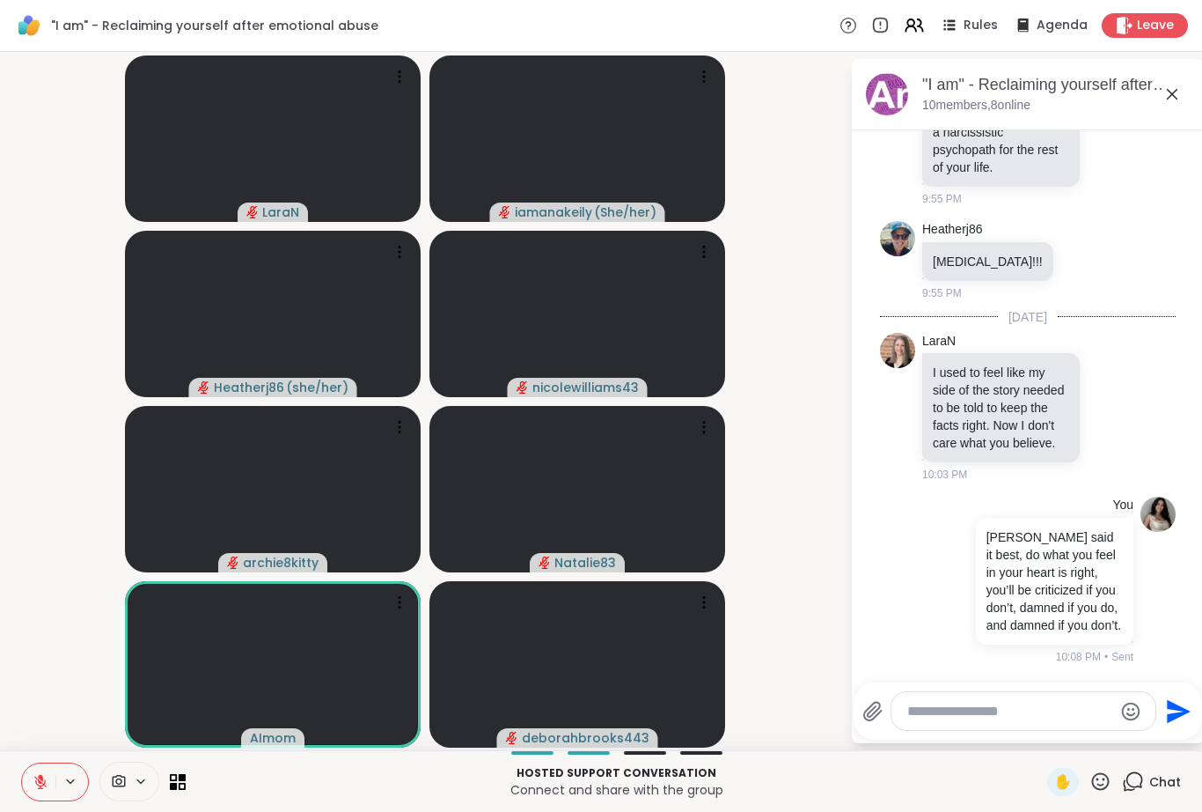
scroll to position [1318, 0]
click at [1004, 705] on textarea "Type your message" at bounding box center [1010, 711] width 205 height 18
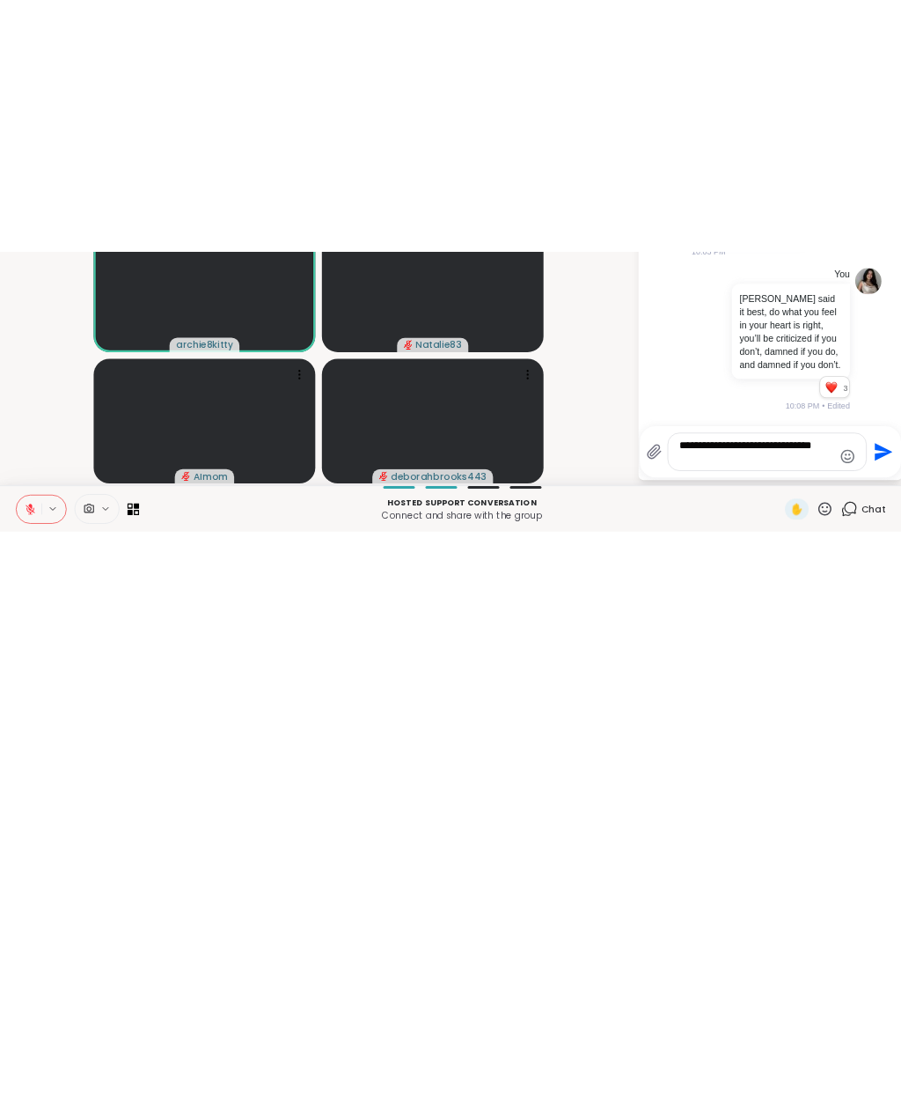
scroll to position [1342, 0]
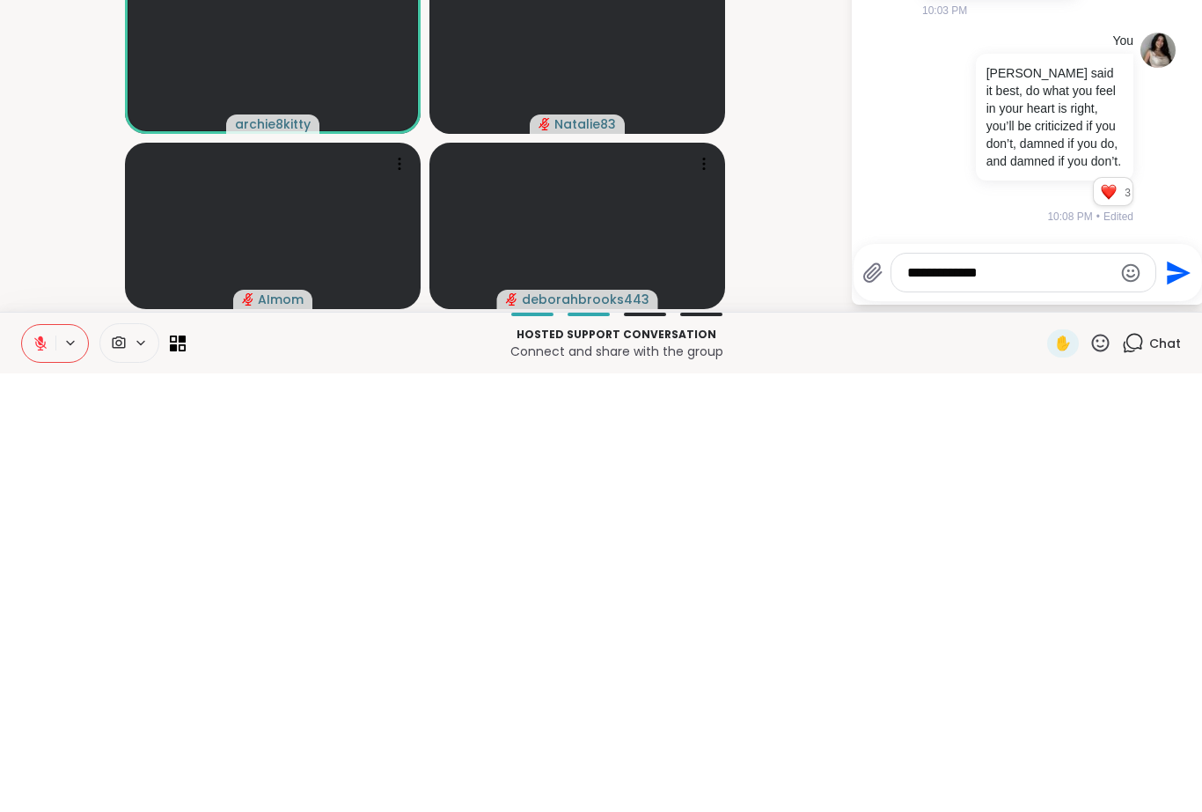
type textarea "*"
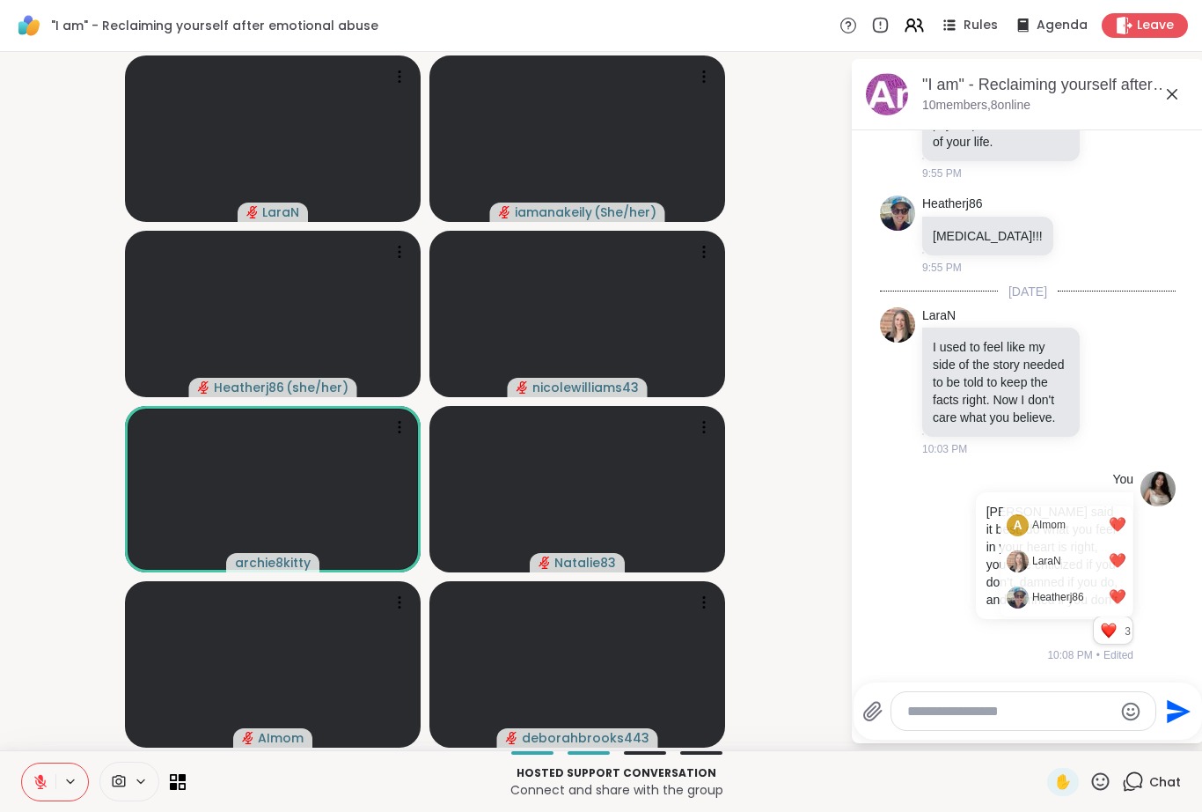
click at [918, 492] on div "You [PERSON_NAME] said it best, do what you feel in your heart is right, you’ll…" at bounding box center [1026, 567] width 216 height 193
click at [898, 630] on div "You [PERSON_NAME] said it best, do what you feel in your heart is right, you’ll…" at bounding box center [1028, 567] width 296 height 207
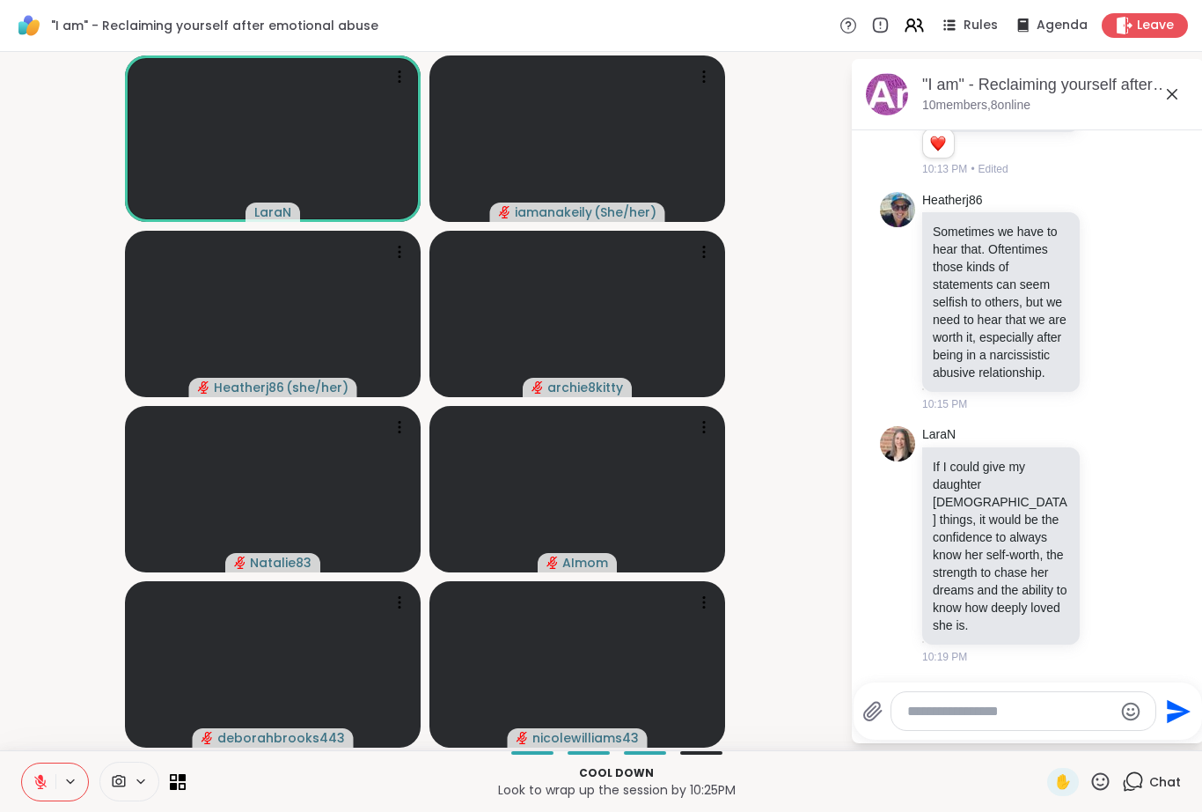
scroll to position [2001, 0]
click at [1105, 553] on icon at bounding box center [1111, 544] width 16 height 18
click at [975, 524] on div "Select Reaction: Heart" at bounding box center [971, 516] width 16 height 16
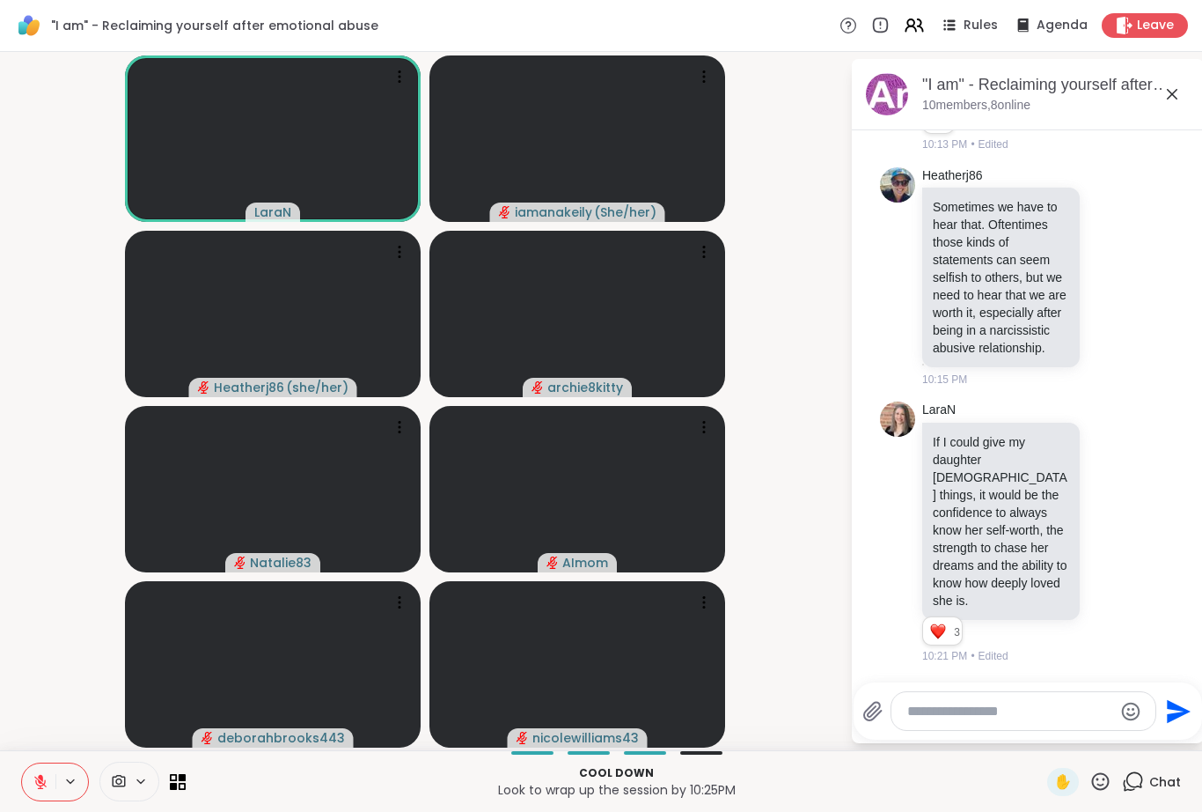
scroll to position [2187, 0]
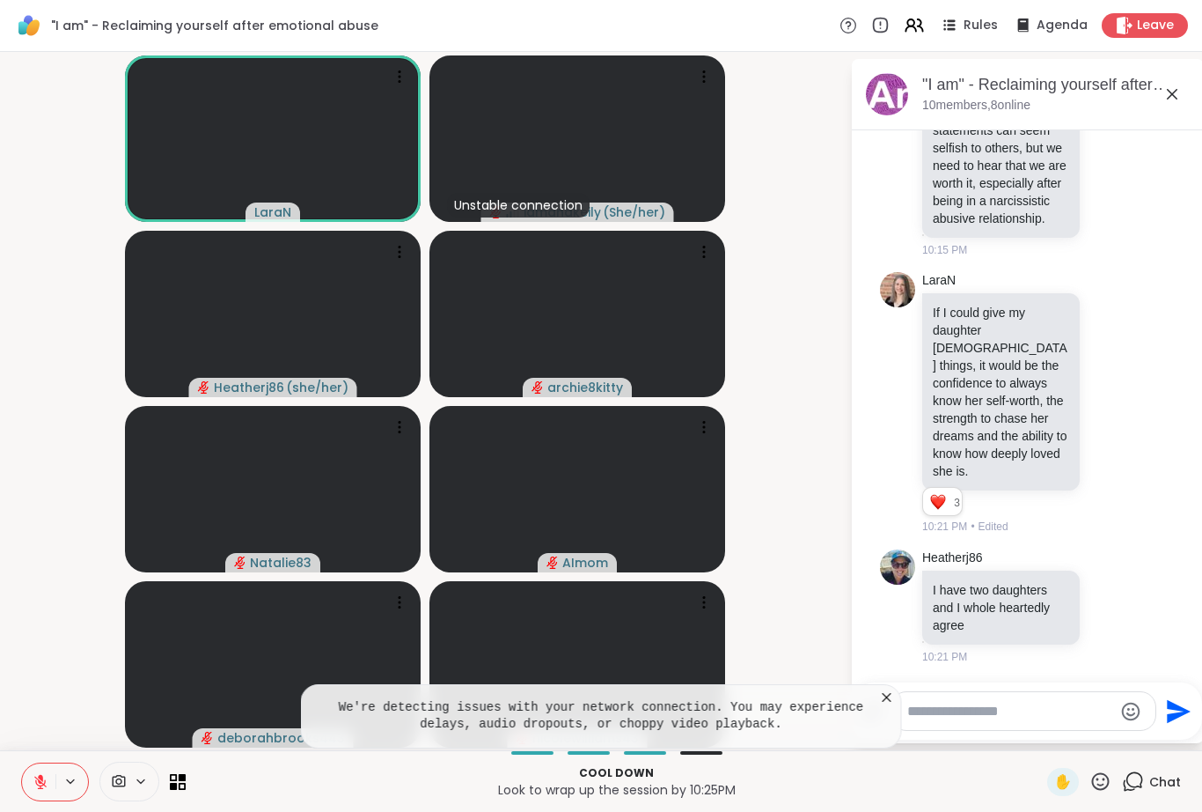
click at [893, 694] on icon at bounding box center [888, 697] width 18 height 18
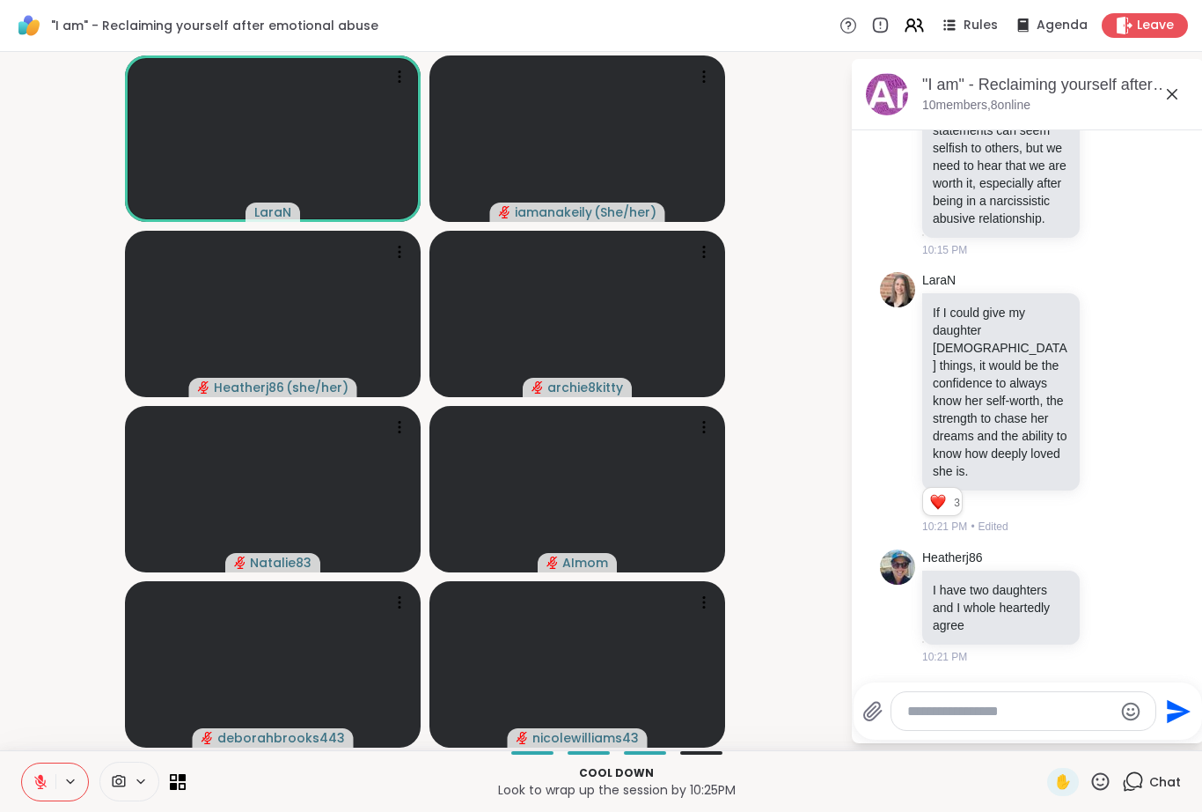
click at [1105, 780] on icon at bounding box center [1101, 781] width 18 height 18
click at [1046, 732] on span "❤️" at bounding box center [1049, 734] width 18 height 21
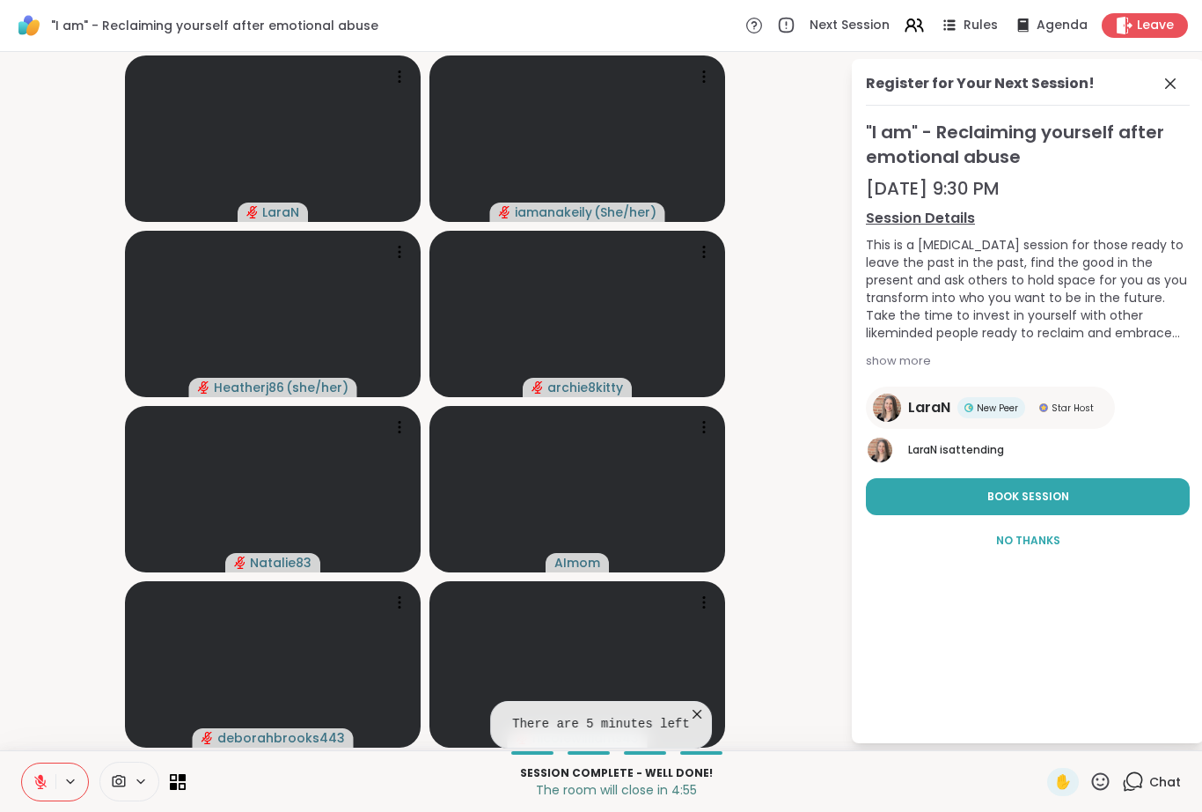
click at [1182, 75] on span at bounding box center [1172, 83] width 25 height 21
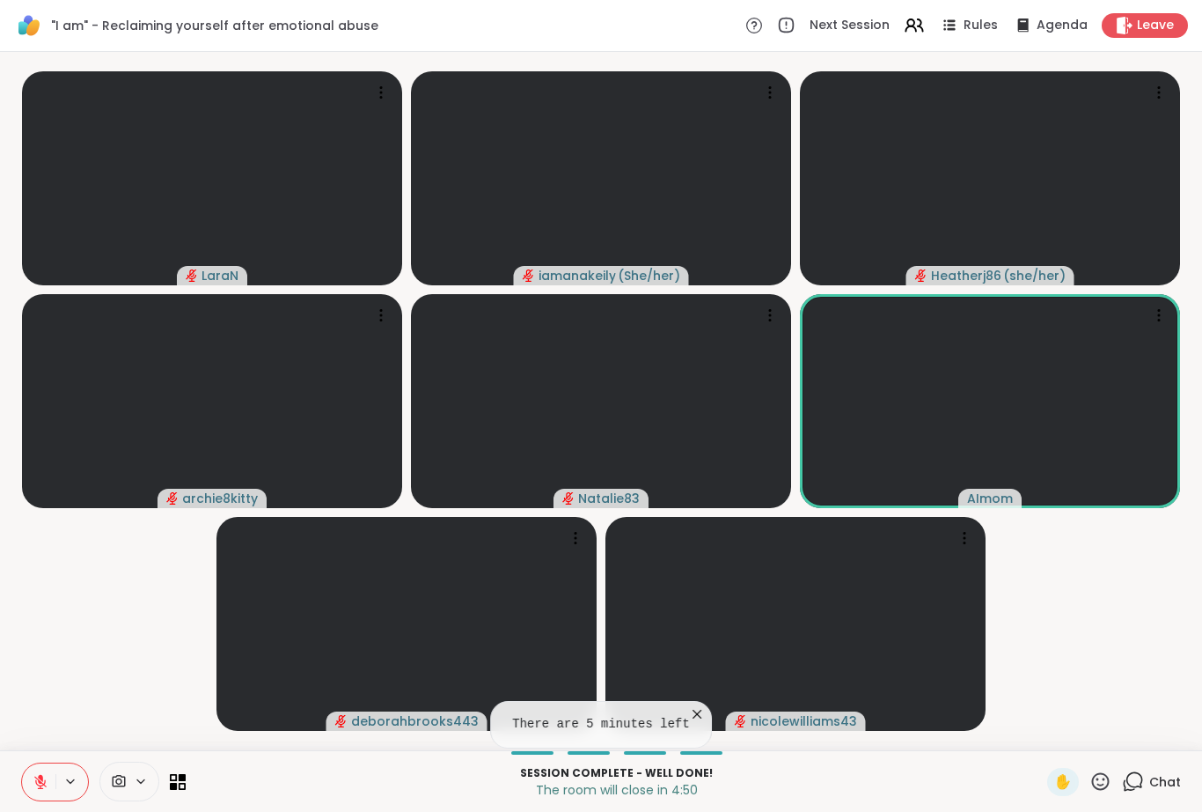
click at [1160, 784] on span "Chat" at bounding box center [1166, 782] width 32 height 18
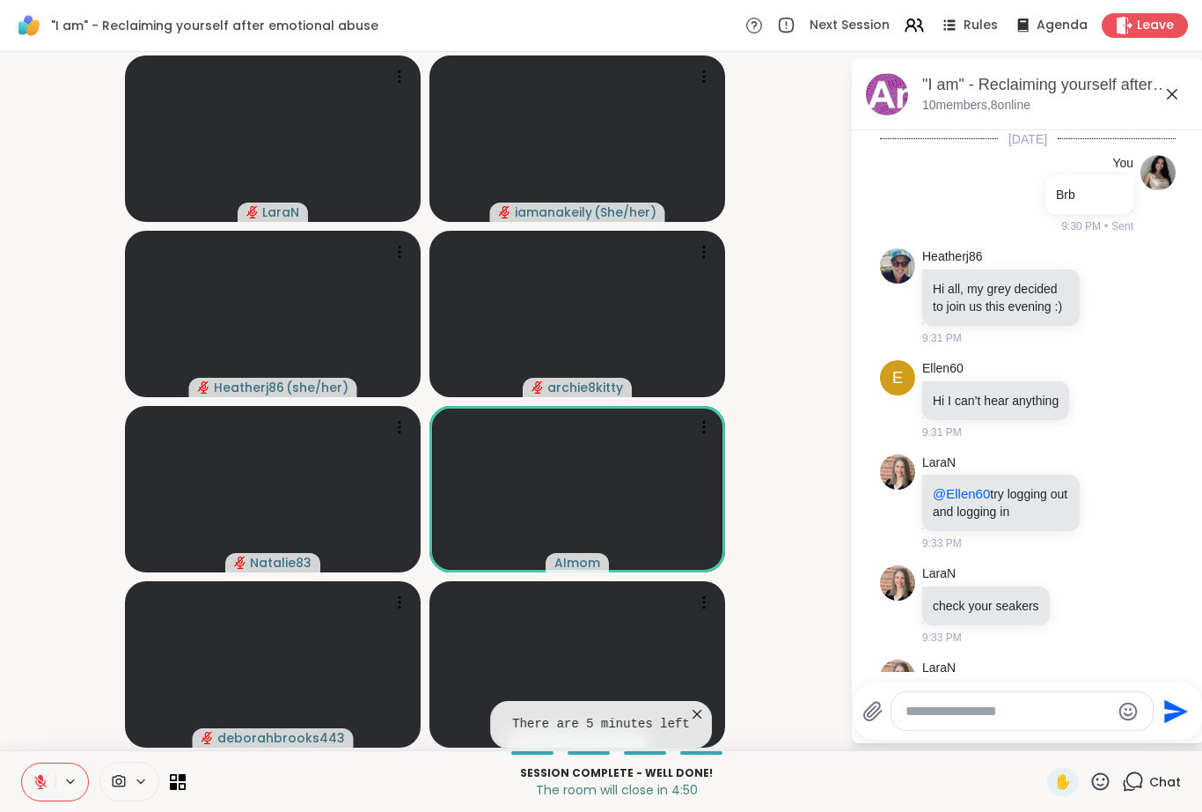
scroll to position [2170, 0]
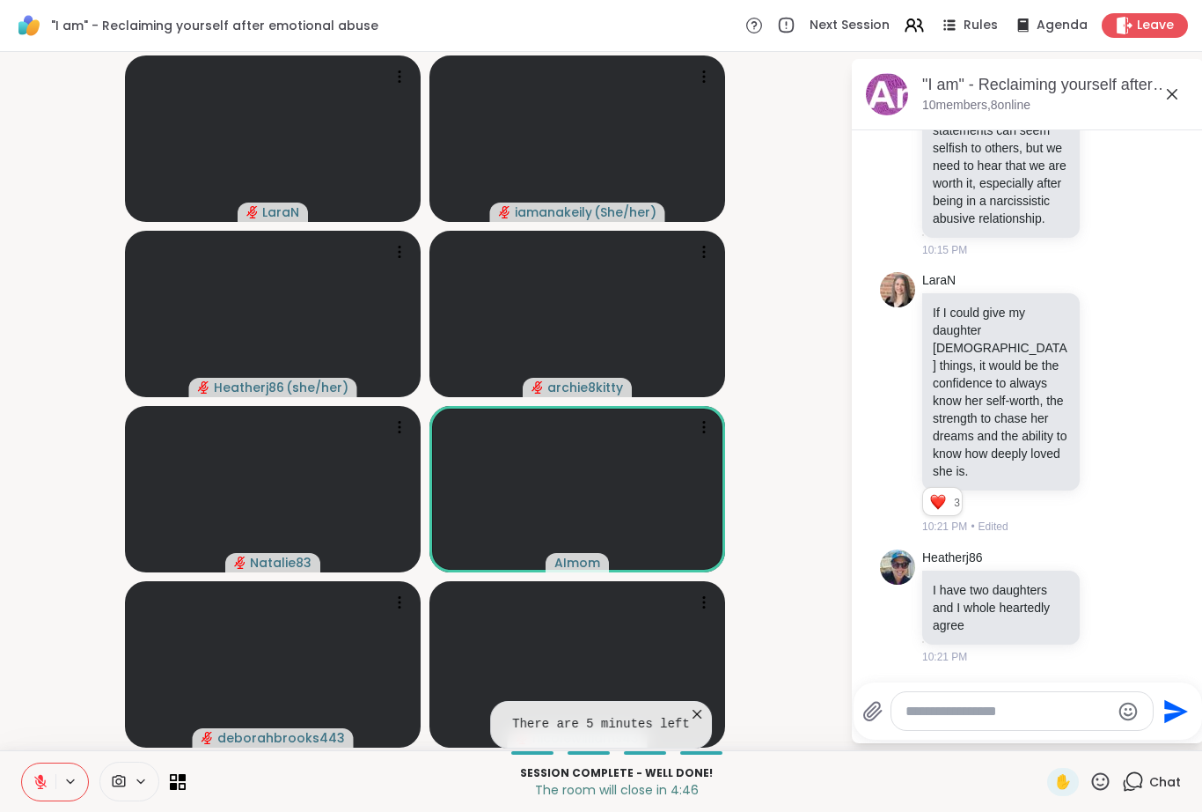
click at [701, 709] on icon at bounding box center [697, 714] width 18 height 18
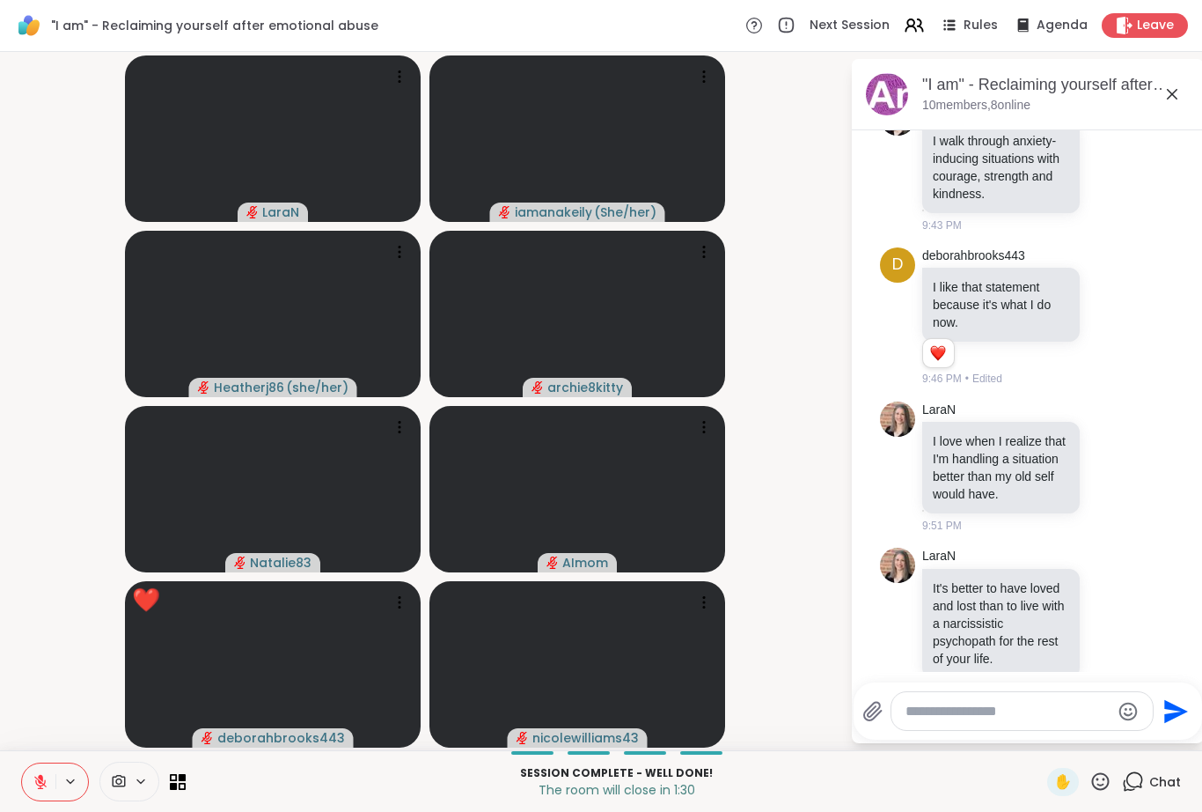
scroll to position [776, 0]
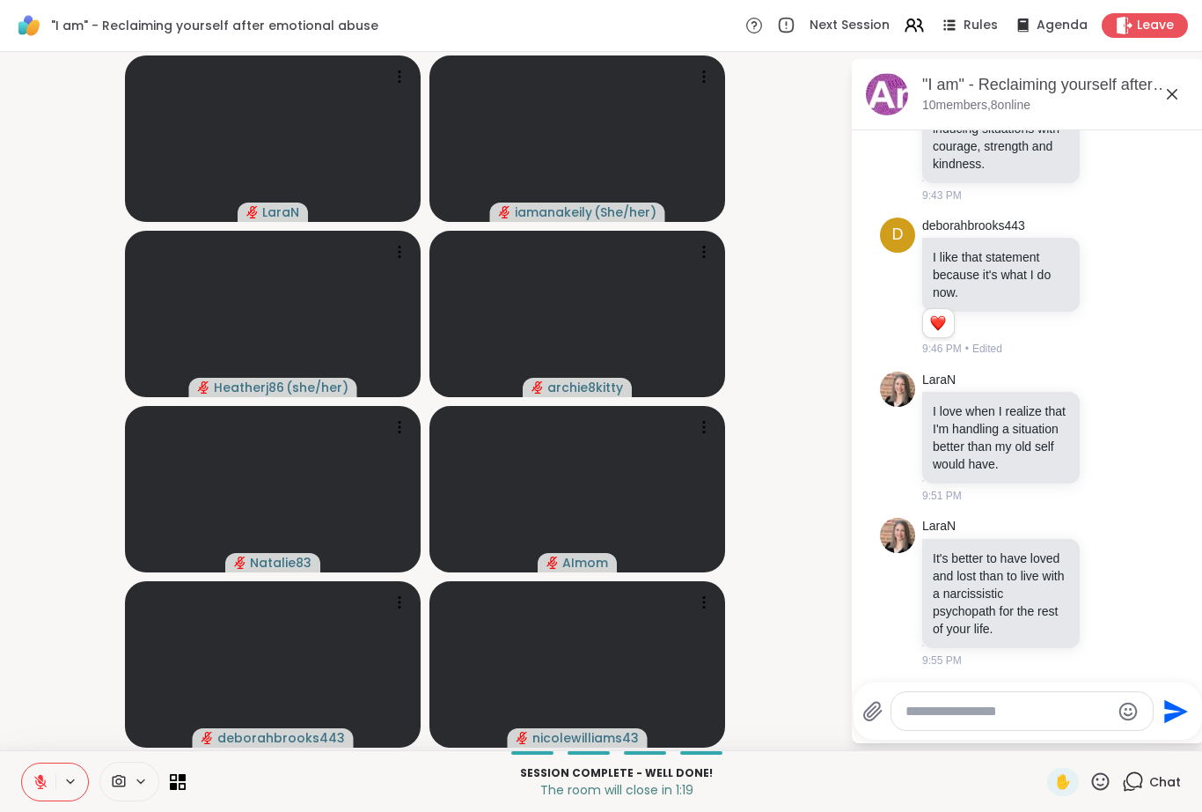
click at [42, 784] on icon at bounding box center [40, 782] width 12 height 12
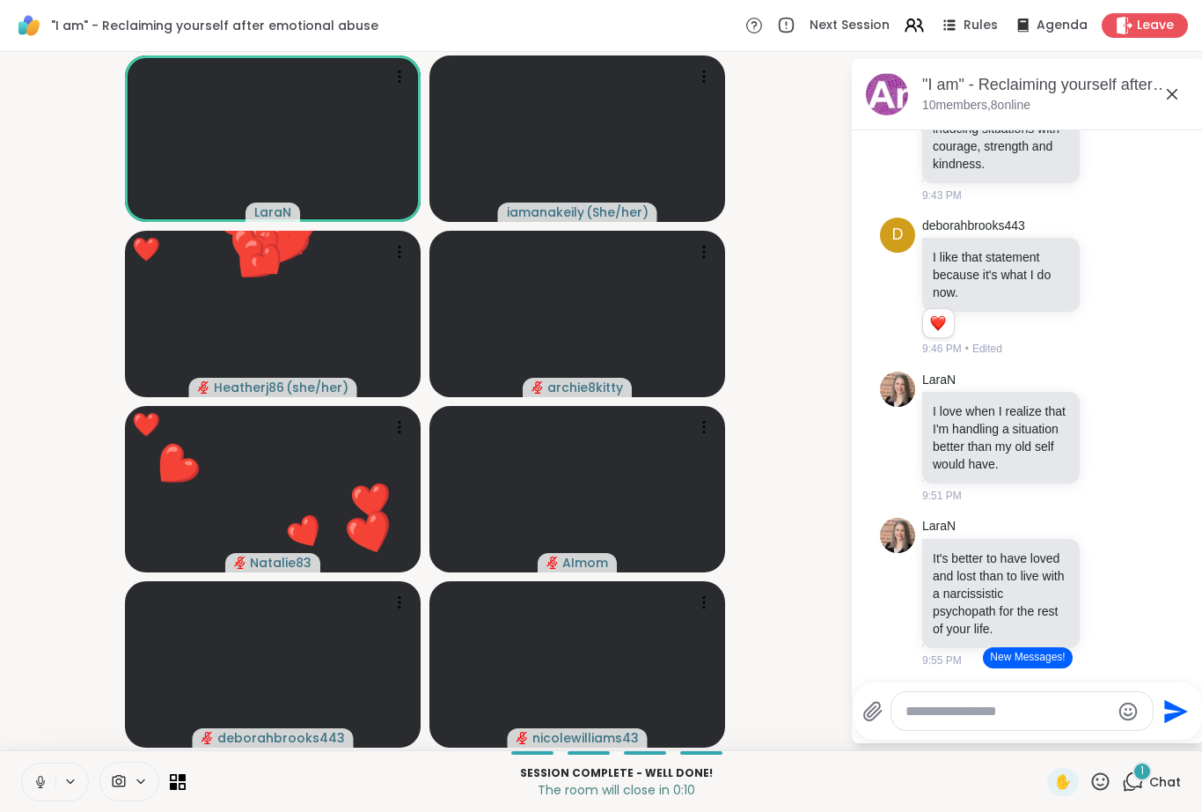
click at [48, 776] on icon at bounding box center [41, 782] width 16 height 16
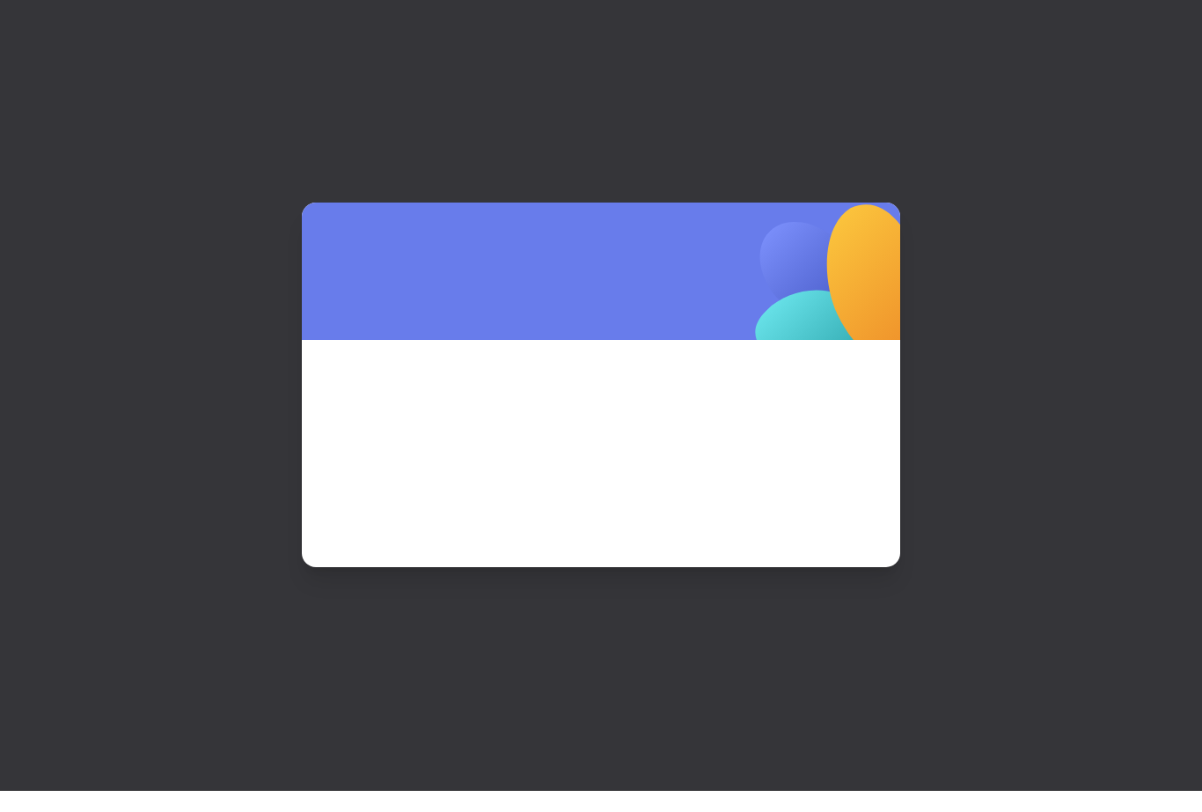
scroll to position [0, 0]
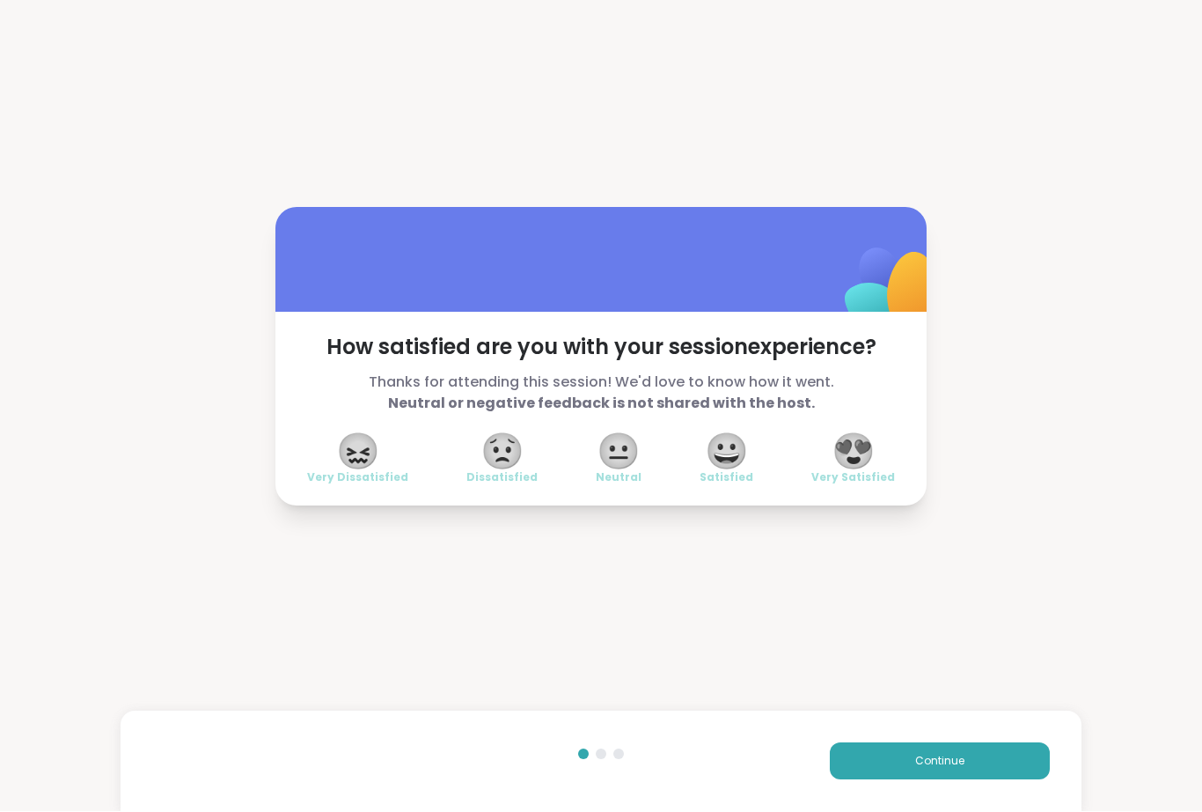
click at [864, 467] on span "😍" at bounding box center [854, 452] width 44 height 32
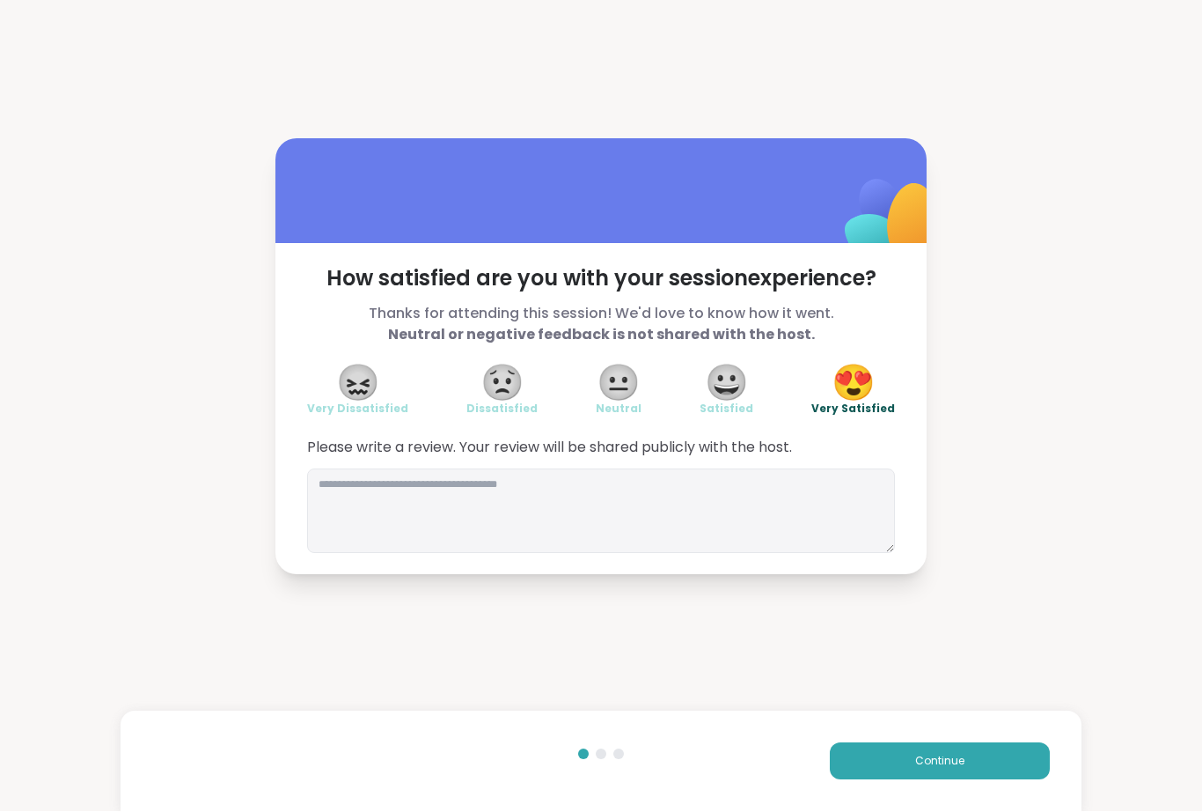
click at [979, 780] on button "Continue" at bounding box center [940, 761] width 220 height 37
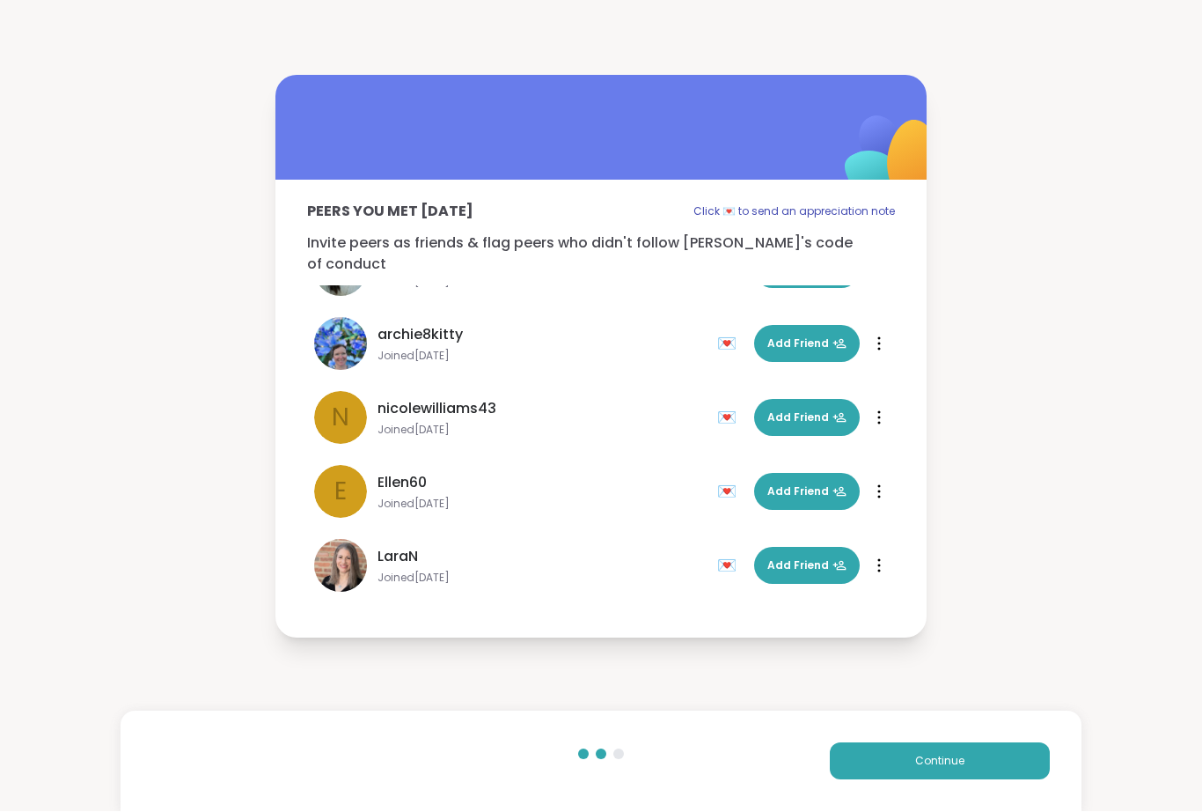
scroll to position [275, 0]
click at [976, 780] on button "Continue" at bounding box center [940, 761] width 220 height 37
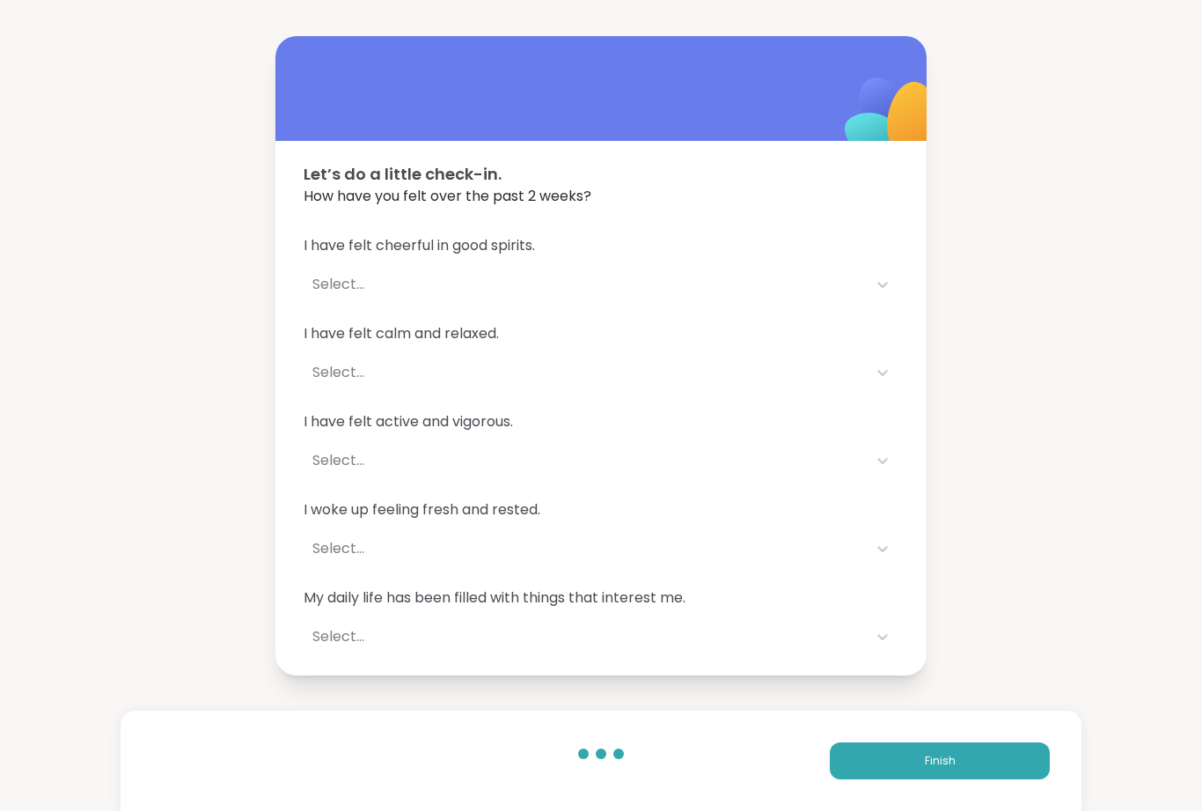
click at [959, 780] on button "Finish" at bounding box center [940, 761] width 220 height 37
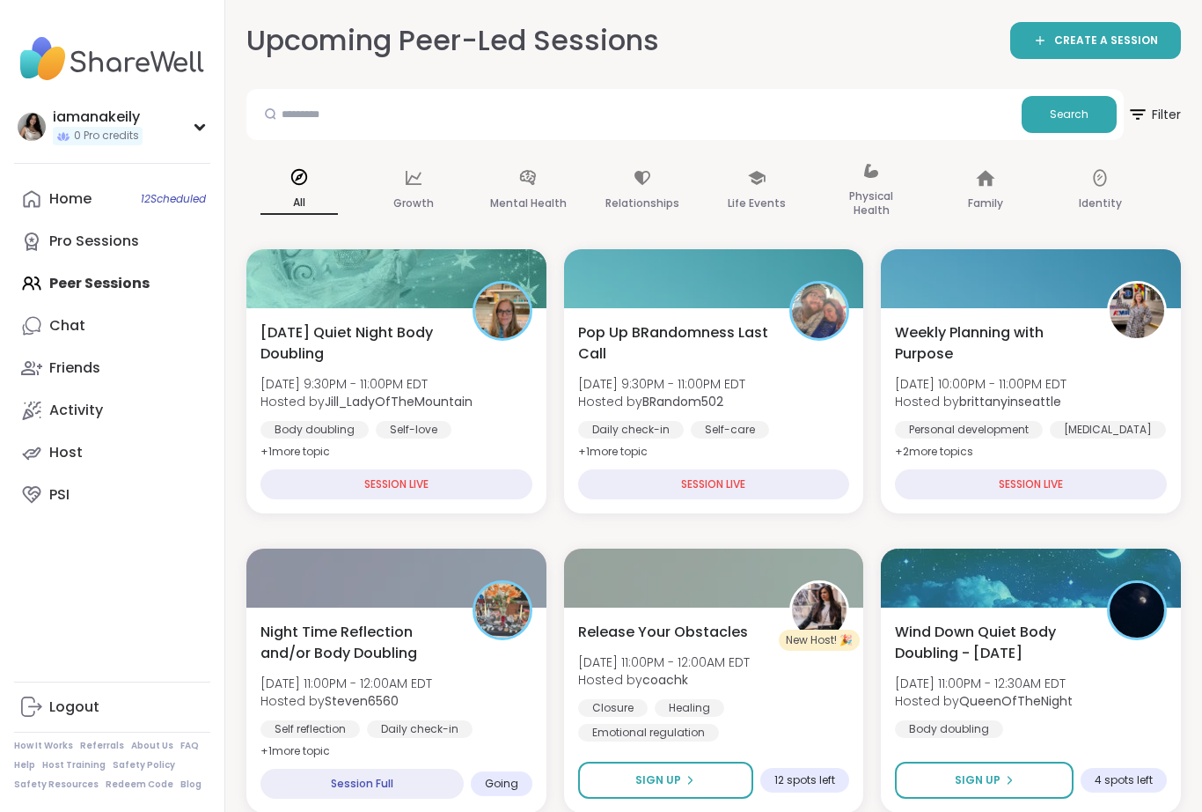
click at [114, 325] on link "Chat" at bounding box center [112, 326] width 196 height 42
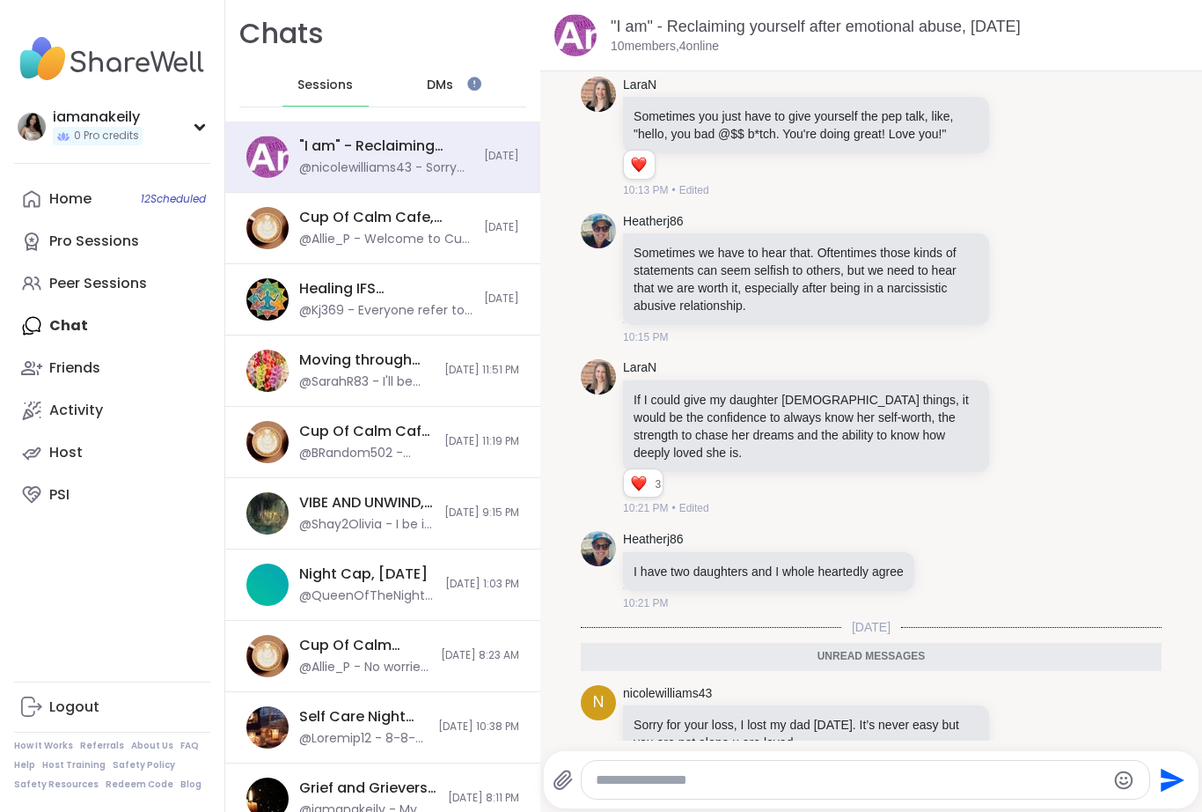
click at [1026, 732] on icon at bounding box center [1020, 733] width 16 height 18
click at [874, 705] on div "Select Reaction: Heart" at bounding box center [880, 704] width 16 height 16
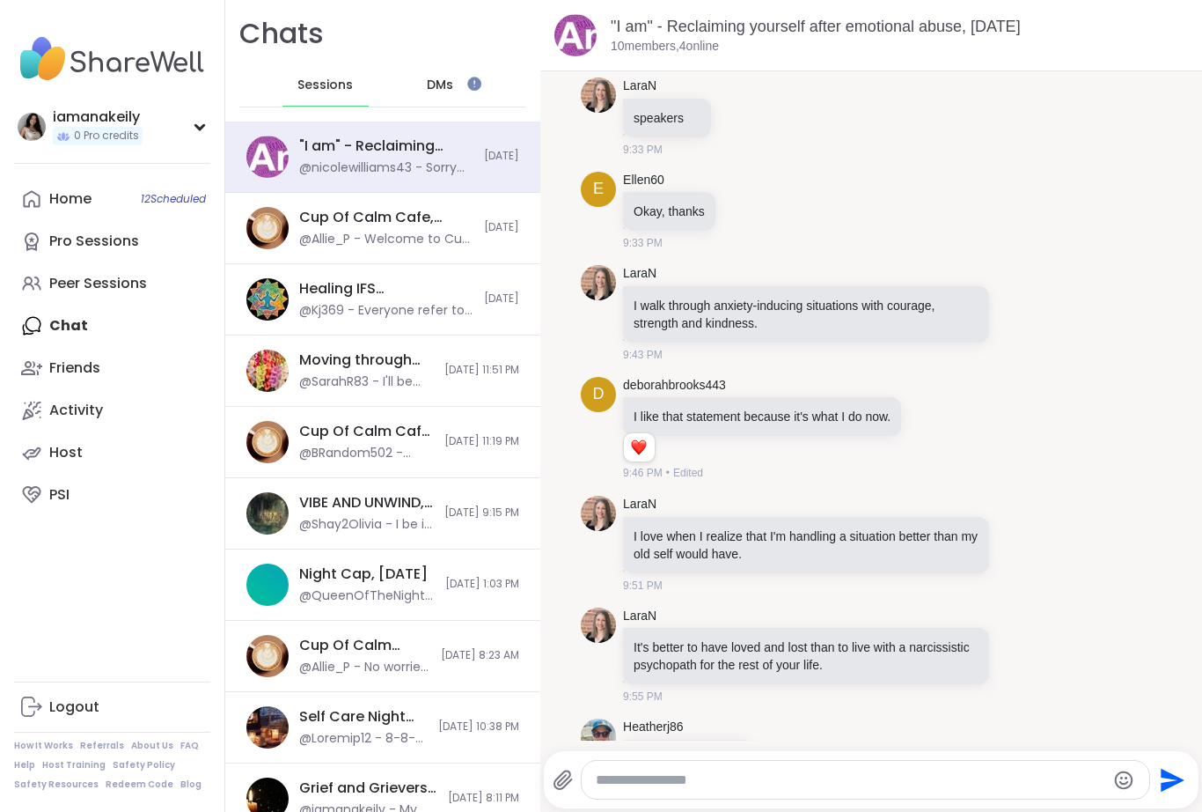
scroll to position [486, 0]
click at [1016, 541] on icon at bounding box center [1020, 545] width 16 height 18
click at [879, 509] on div "Select Reaction: Heart" at bounding box center [880, 517] width 16 height 16
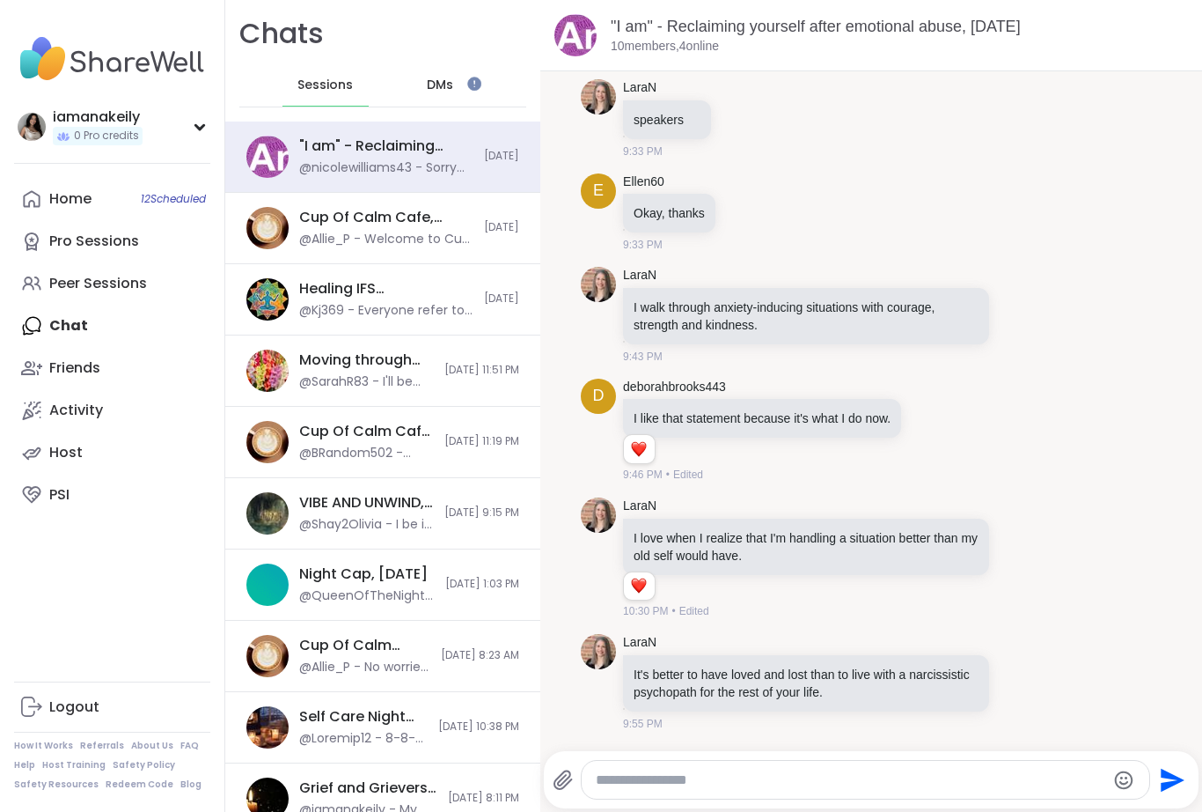
click at [143, 195] on span "12 Scheduled" at bounding box center [173, 199] width 65 height 14
